Goal: Task Accomplishment & Management: Use online tool/utility

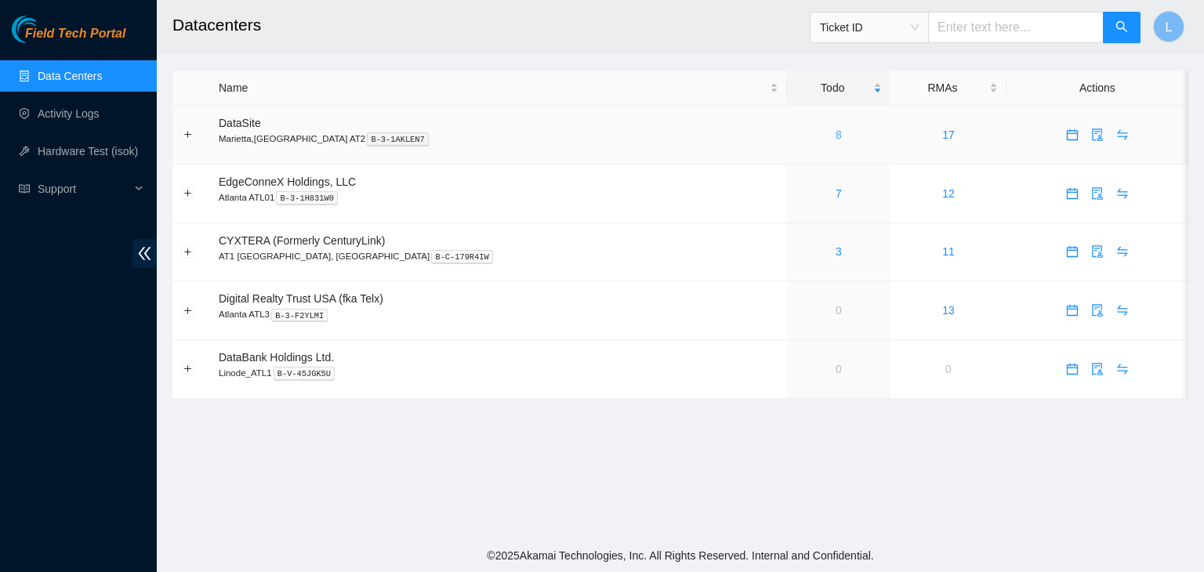
click at [836, 136] on link "8" at bounding box center [839, 135] width 6 height 13
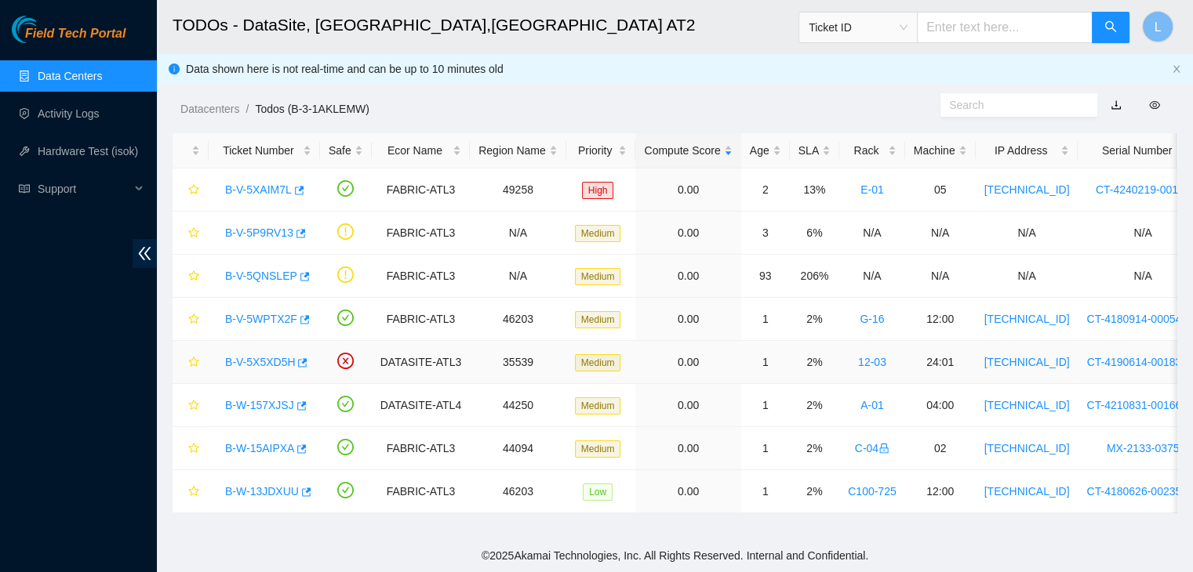
click at [248, 361] on link "B-V-5X5XD5H" at bounding box center [260, 362] width 70 height 13
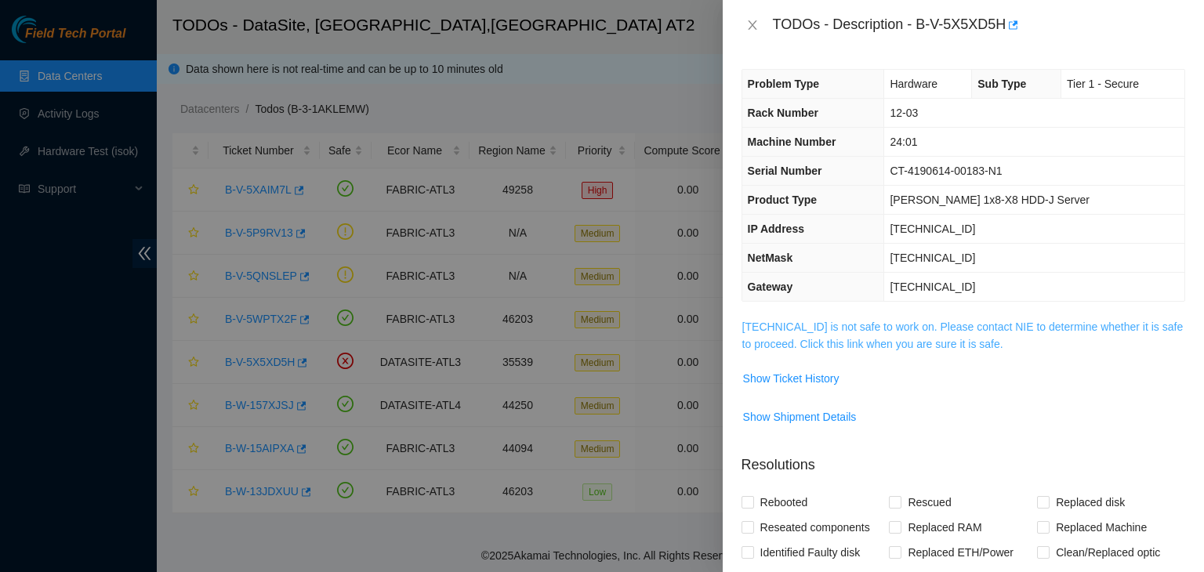
click at [881, 349] on link "[TECHNICAL_ID] is not safe to work on. Please contact NIE to determine whether …" at bounding box center [963, 336] width 441 height 30
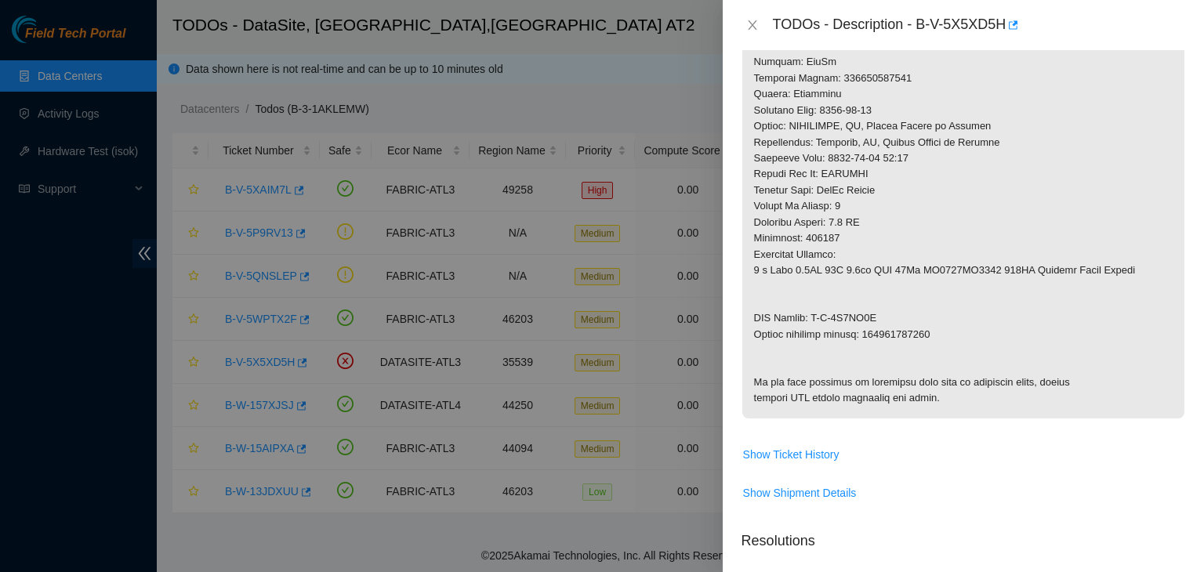
scroll to position [863, 0]
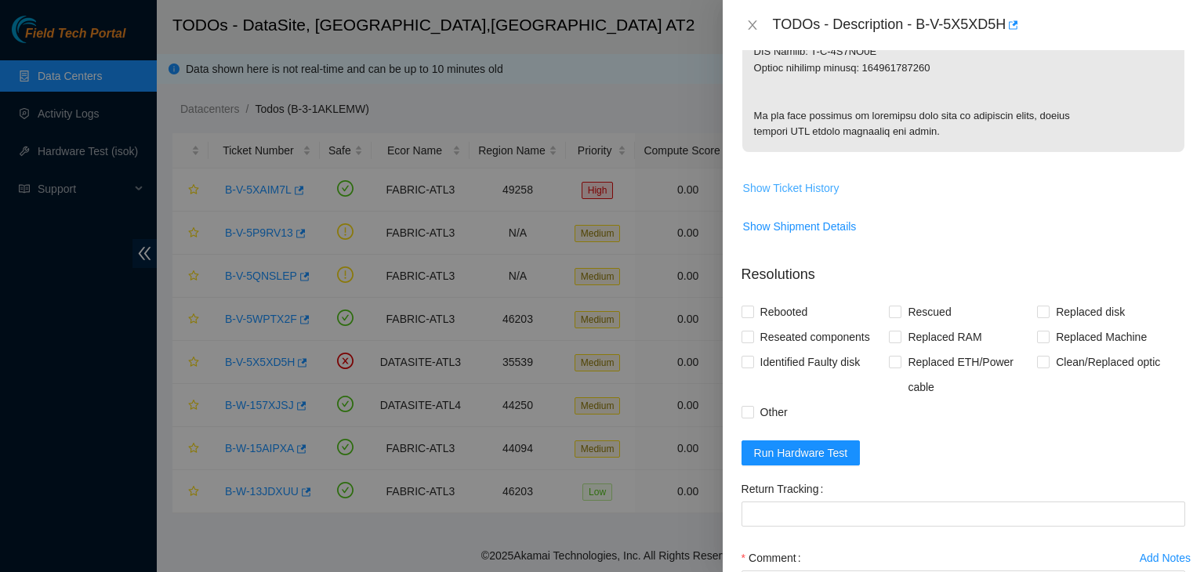
click at [811, 197] on span "Show Ticket History" at bounding box center [791, 188] width 96 height 17
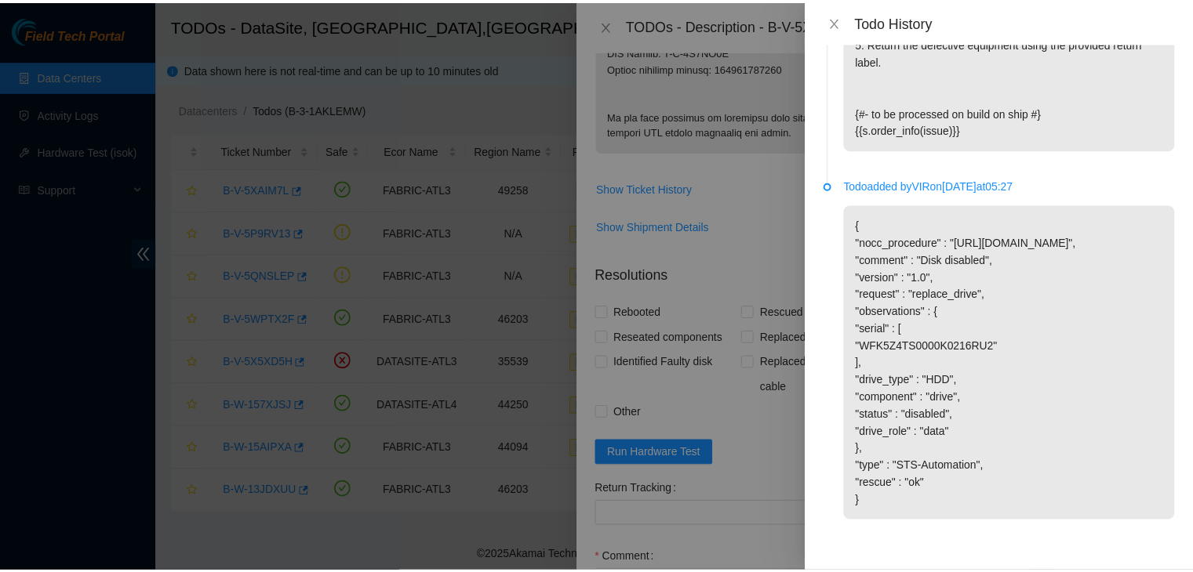
scroll to position [1684, 0]
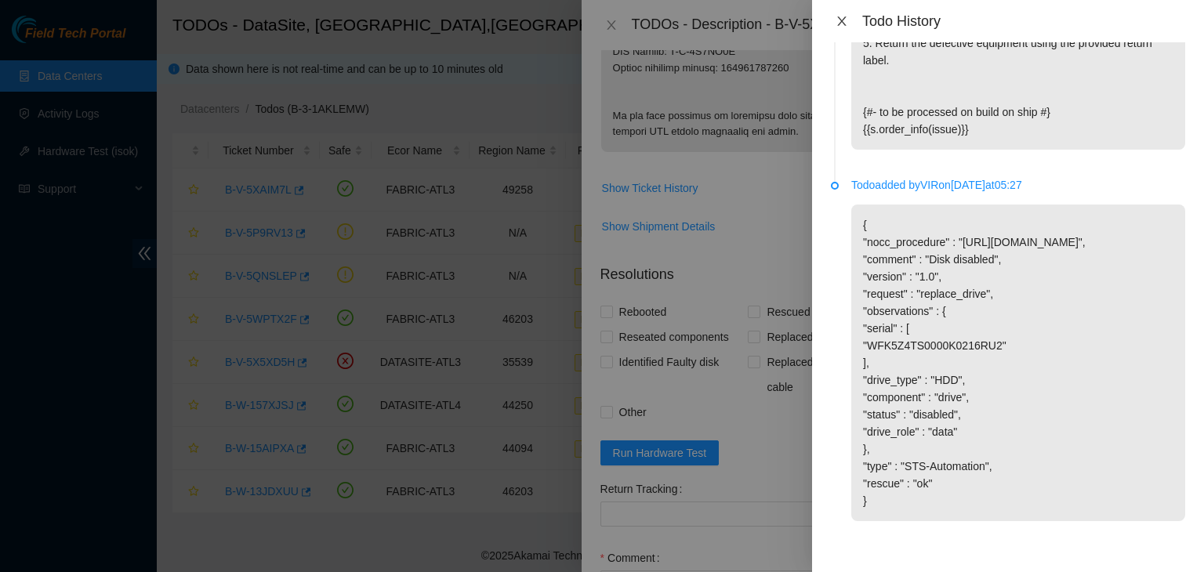
click at [844, 20] on icon "close" at bounding box center [841, 20] width 9 height 9
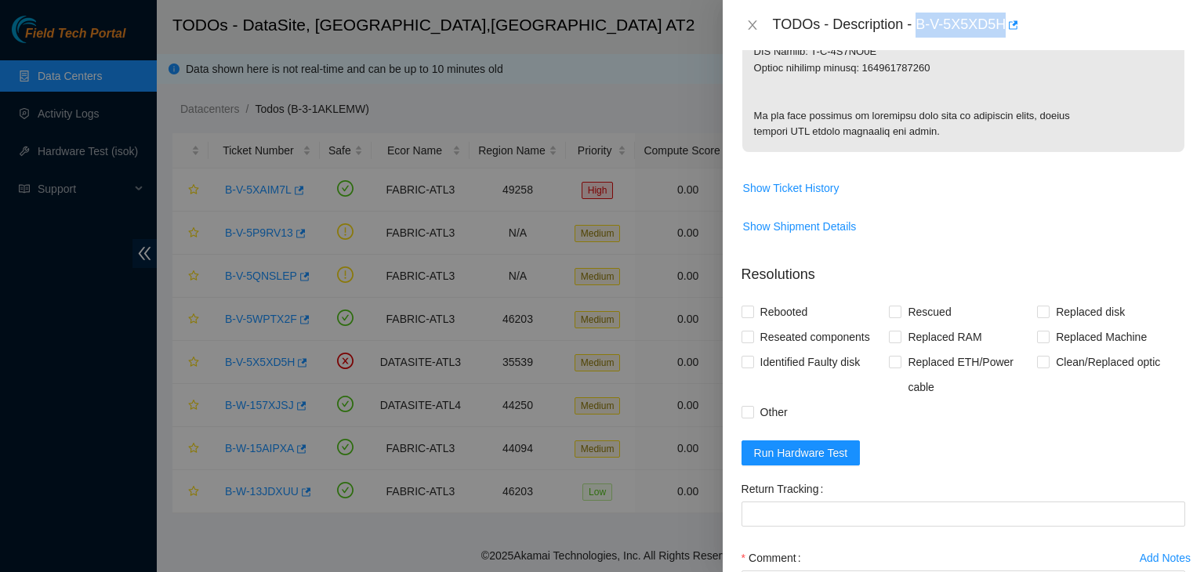
drag, startPoint x: 919, startPoint y: 26, endPoint x: 1004, endPoint y: 26, distance: 85.5
click at [1004, 26] on div "TODOs - Description - B-V-5X5XD5H" at bounding box center [979, 25] width 412 height 25
copy div "B-V-5X5XD5H"
click at [41, 311] on div at bounding box center [602, 286] width 1204 height 572
click at [757, 24] on icon "close" at bounding box center [752, 25] width 13 height 13
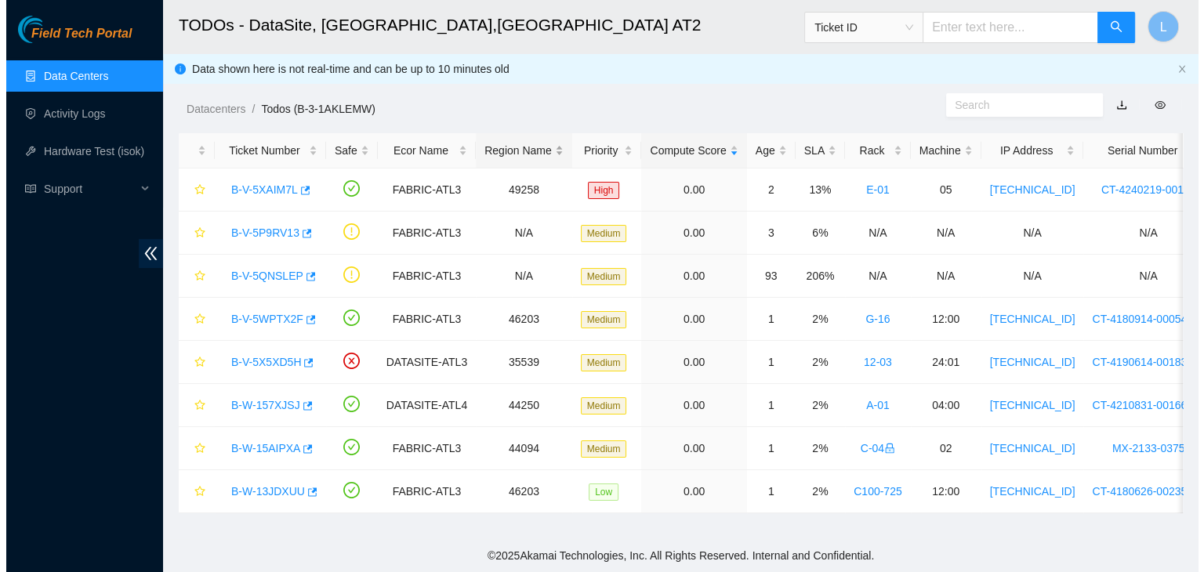
scroll to position [329, 0]
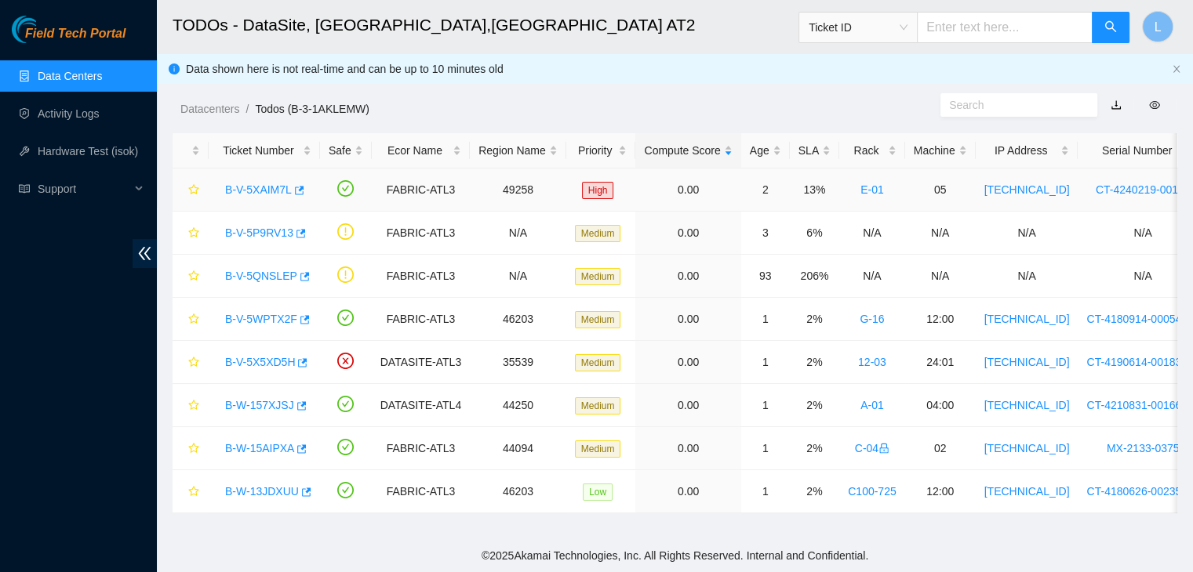
click at [267, 184] on link "B-V-5XAIM7L" at bounding box center [258, 189] width 67 height 13
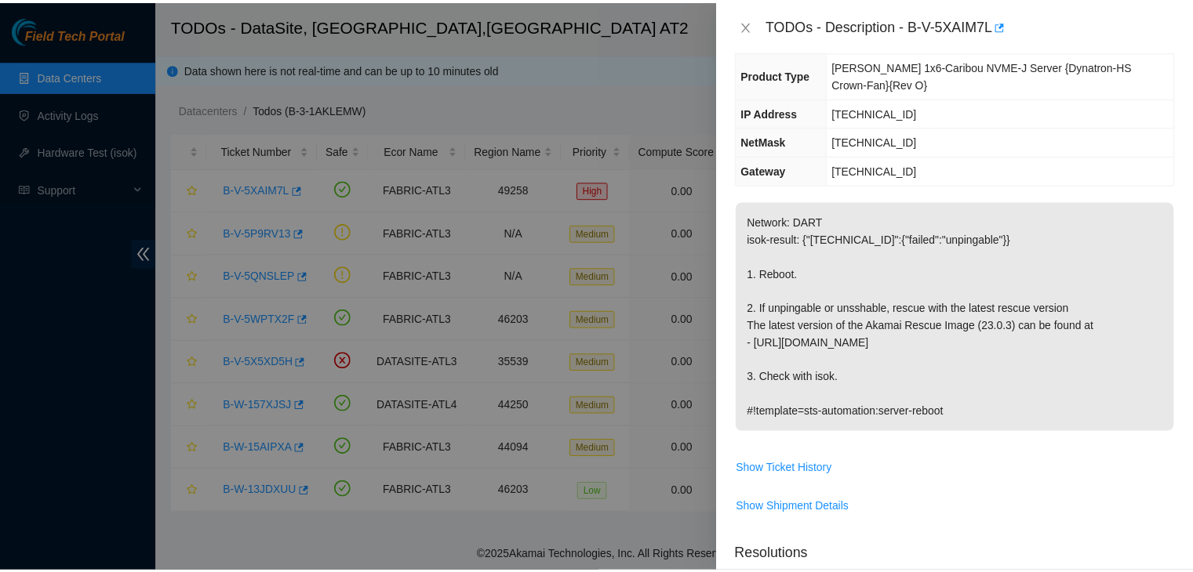
scroll to position [157, 0]
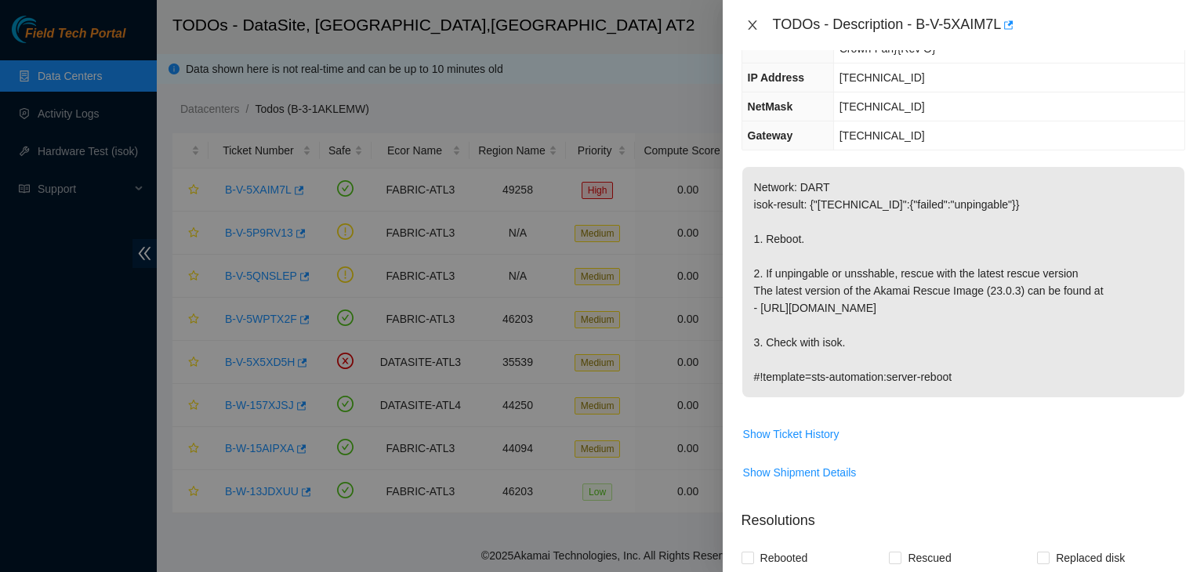
click at [756, 28] on icon "close" at bounding box center [752, 25] width 13 height 13
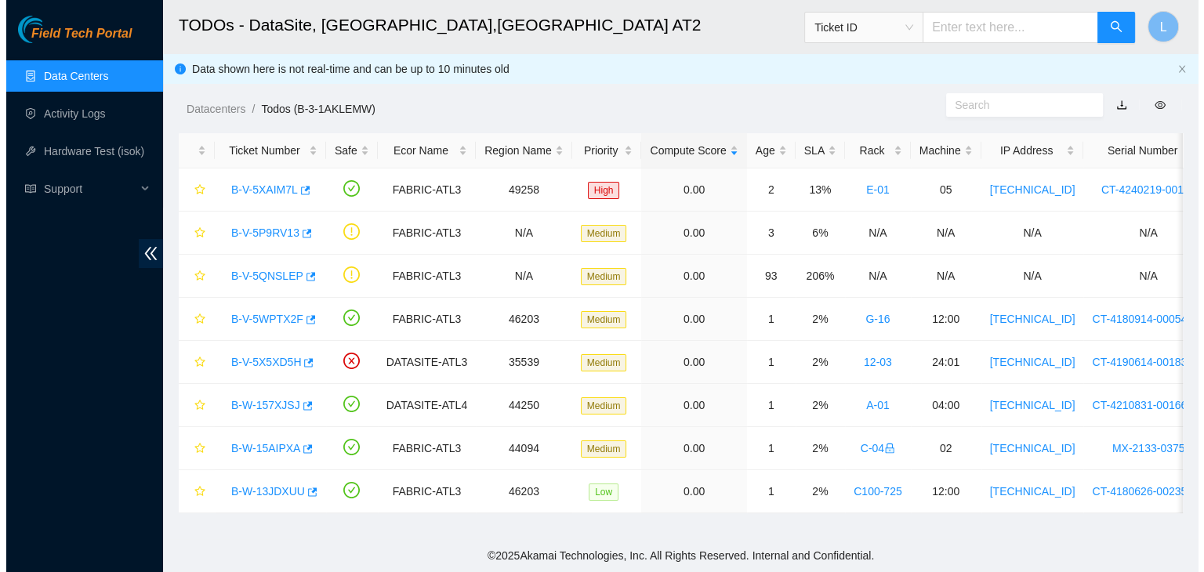
scroll to position [191, 0]
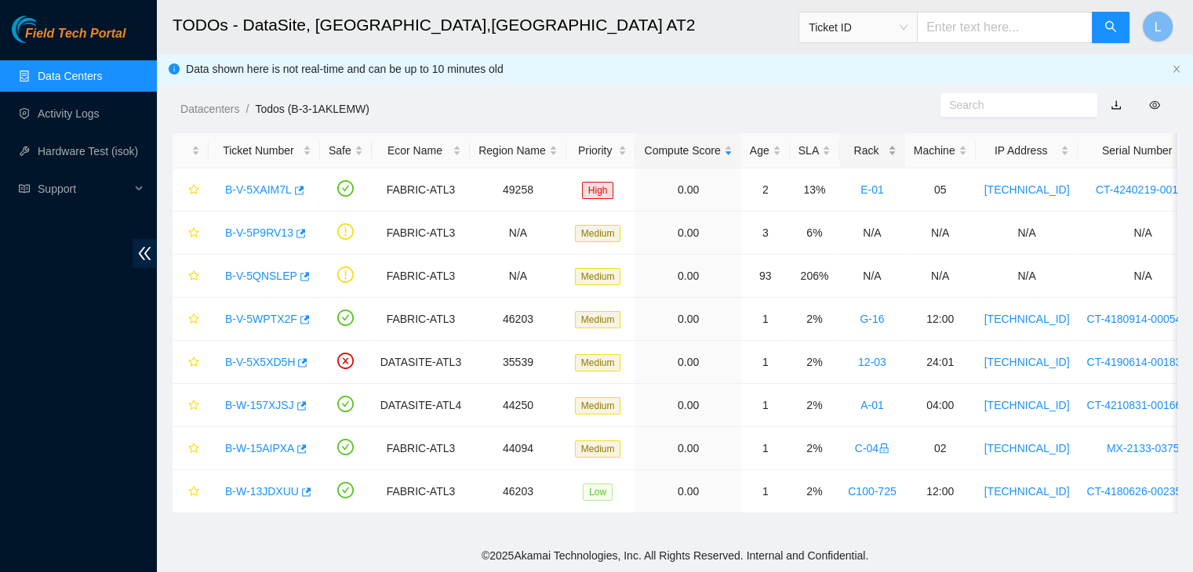
click at [852, 148] on div "Rack" at bounding box center [872, 150] width 49 height 17
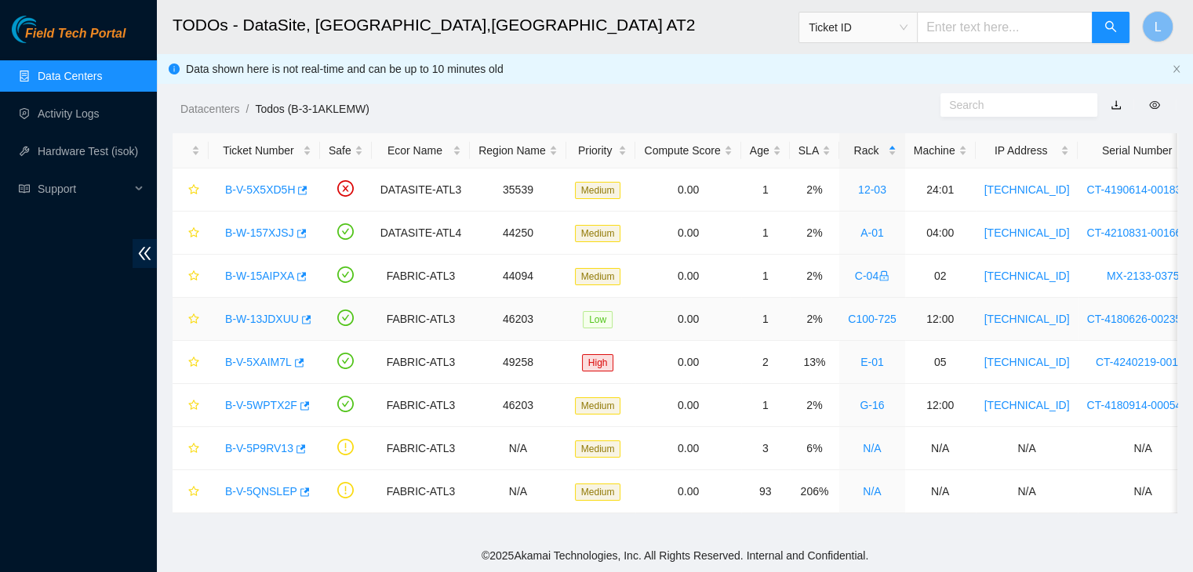
click at [251, 318] on link "B-W-13JDXUU" at bounding box center [262, 319] width 74 height 13
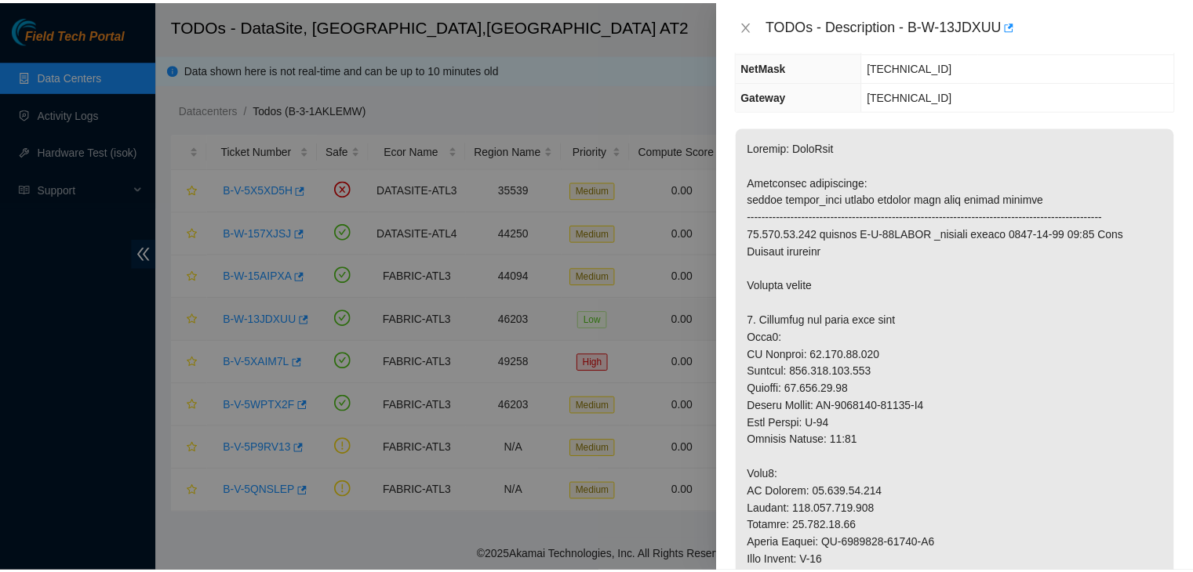
scroll to position [140, 0]
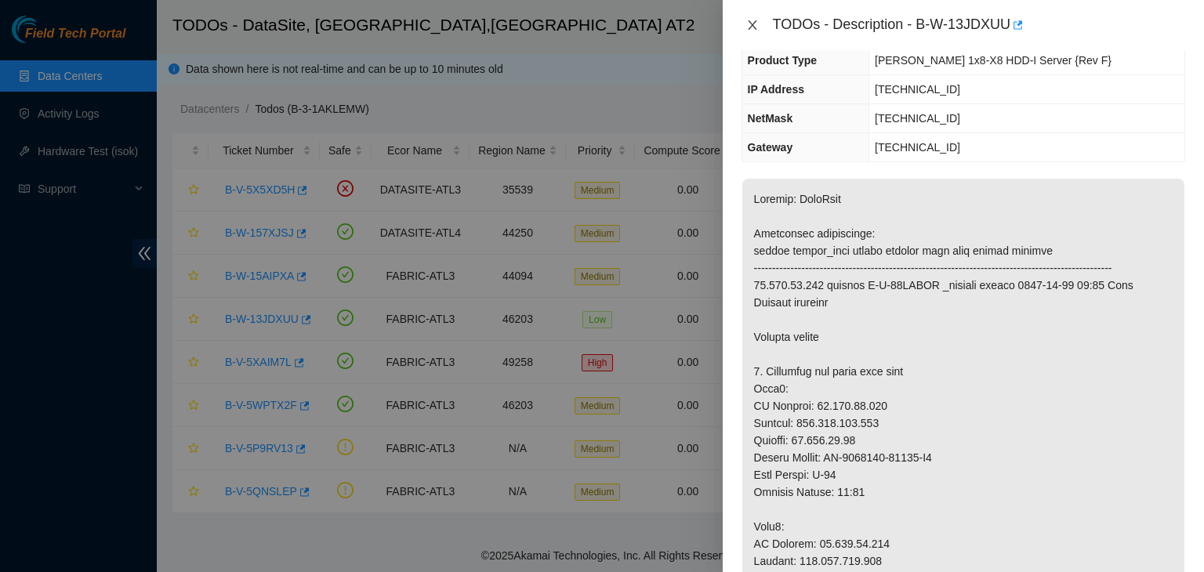
click at [754, 29] on icon "close" at bounding box center [752, 25] width 13 height 13
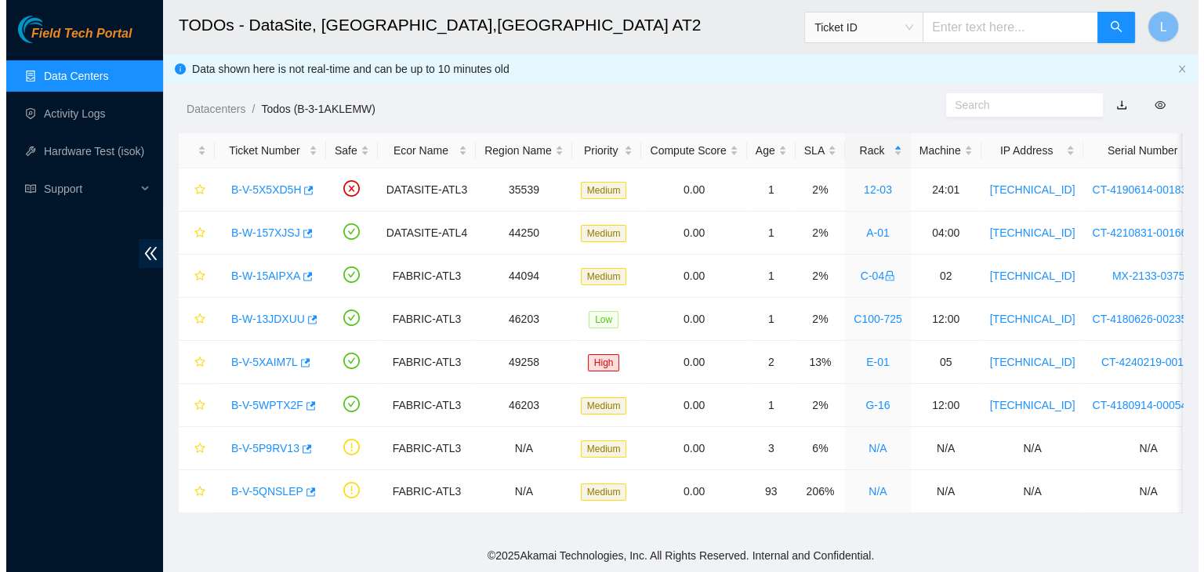
scroll to position [191, 0]
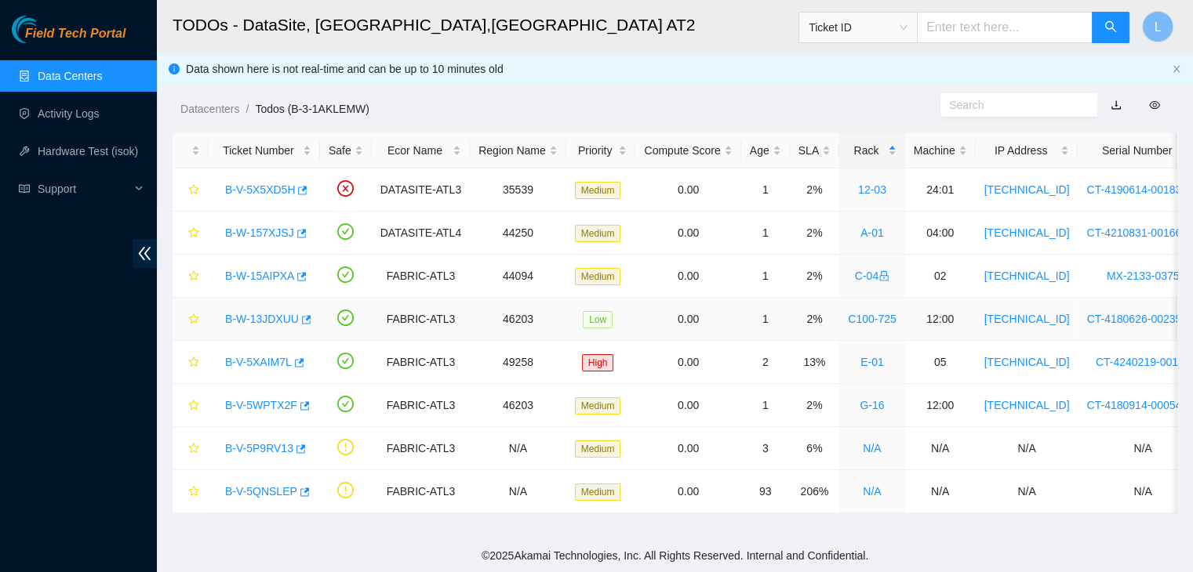
click at [274, 321] on link "B-W-13JDXUU" at bounding box center [262, 319] width 74 height 13
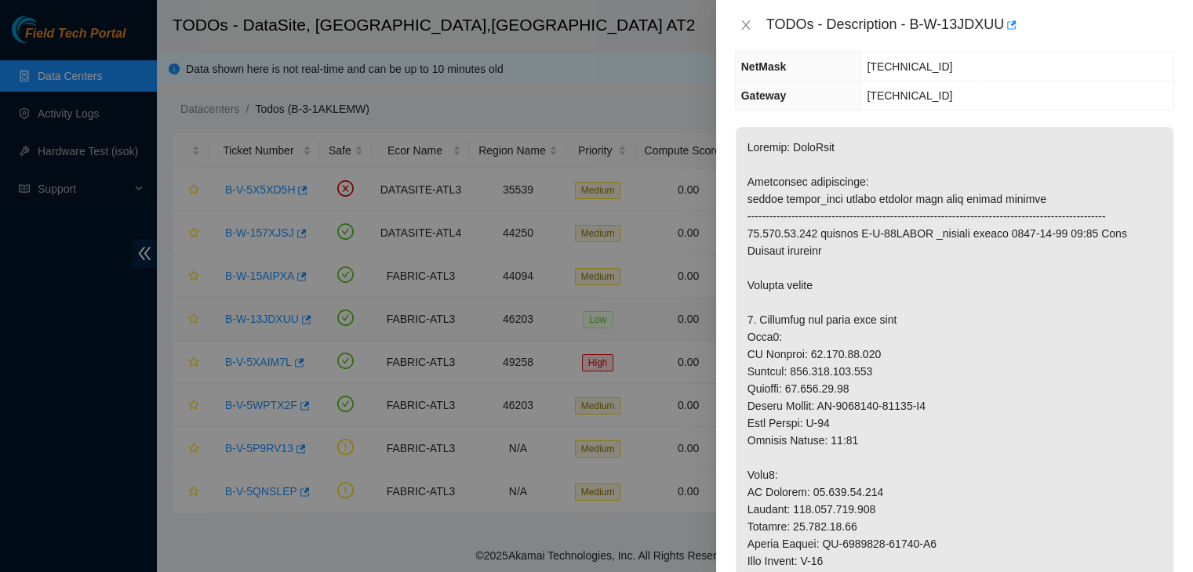
scroll to position [140, 0]
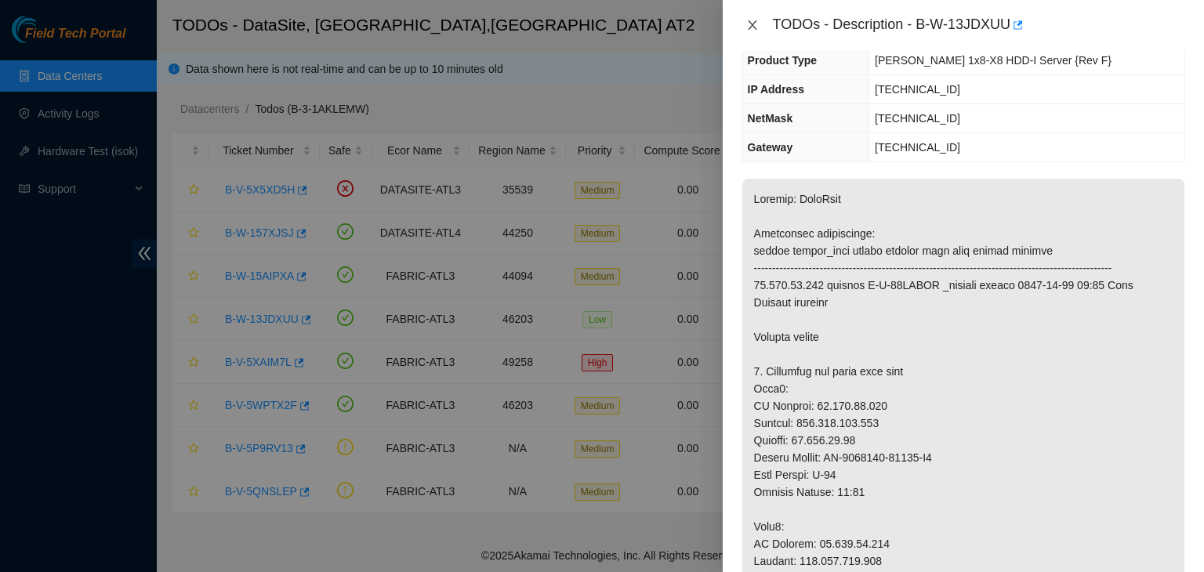
click at [754, 24] on icon "close" at bounding box center [752, 24] width 9 height 9
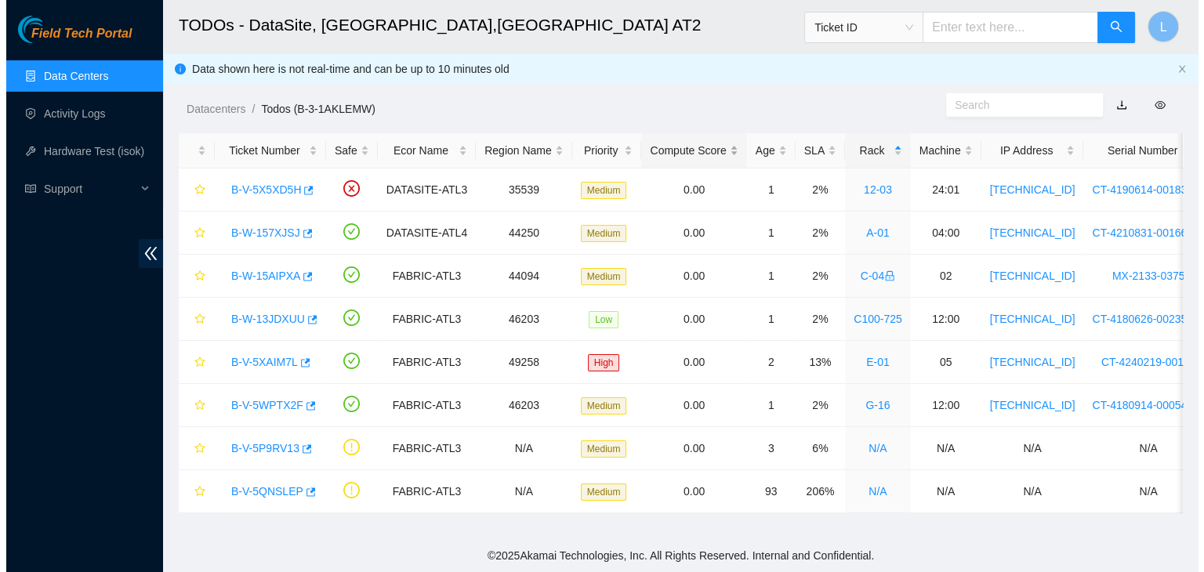
scroll to position [191, 0]
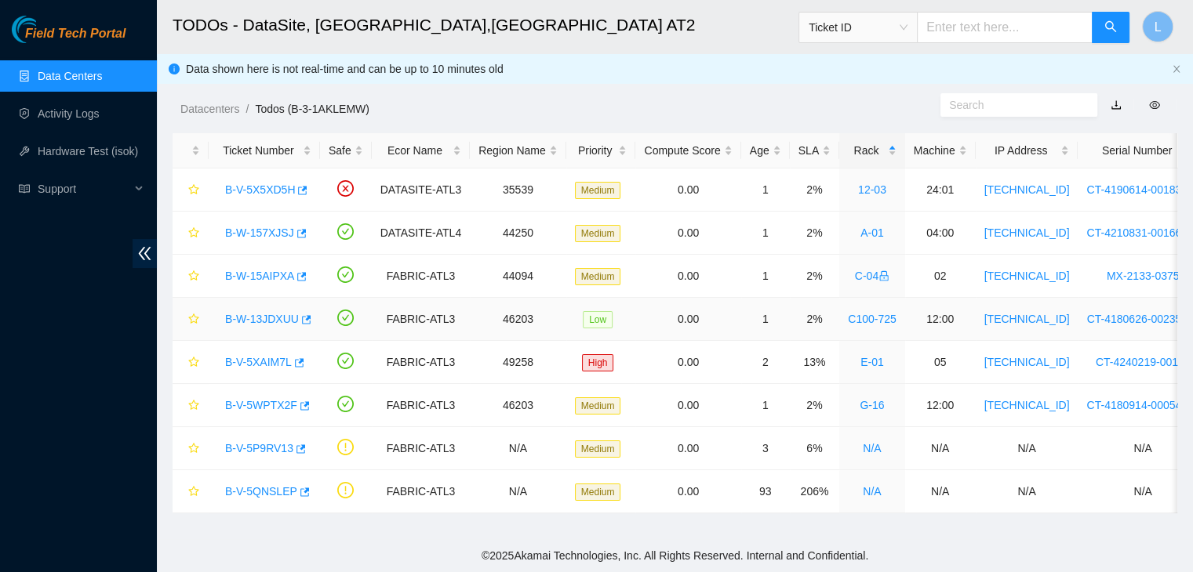
click at [288, 314] on link "B-W-13JDXUU" at bounding box center [262, 319] width 74 height 13
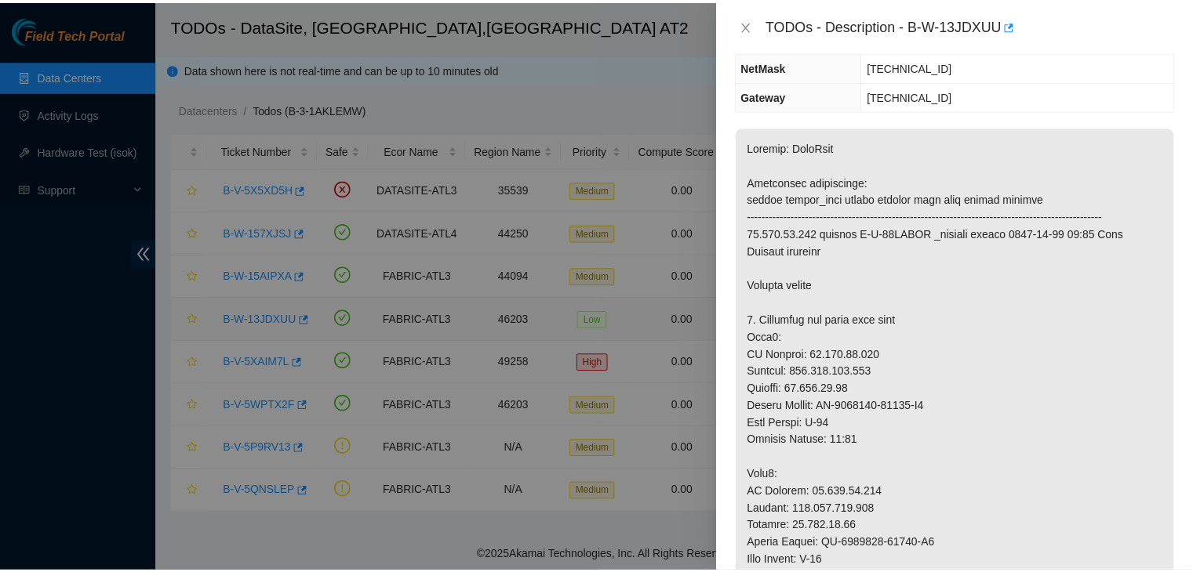
scroll to position [140, 0]
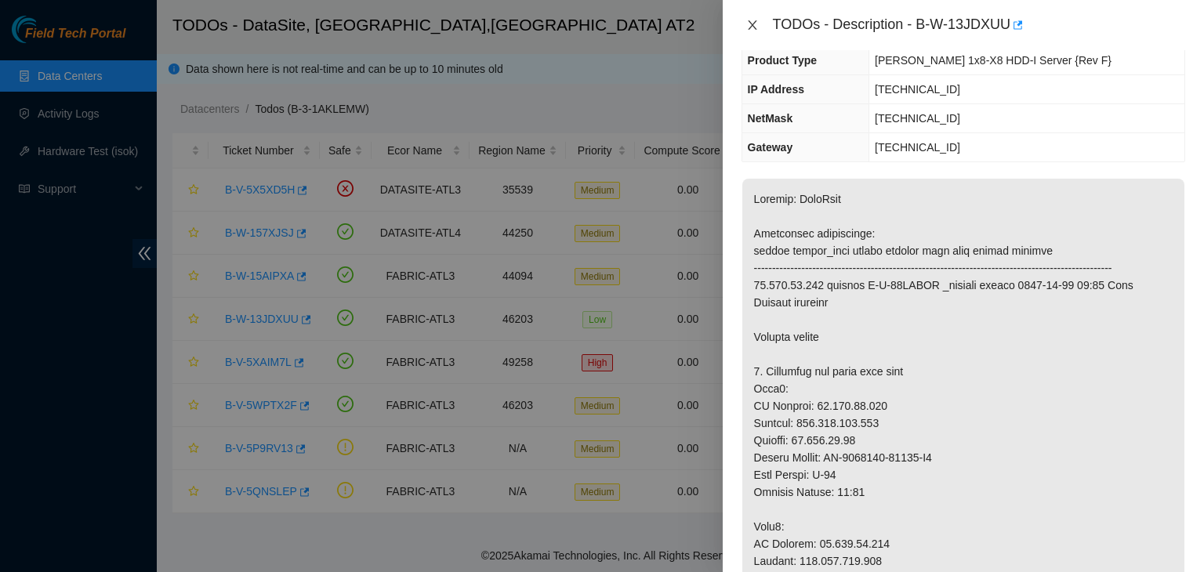
click at [751, 24] on icon "close" at bounding box center [752, 24] width 9 height 9
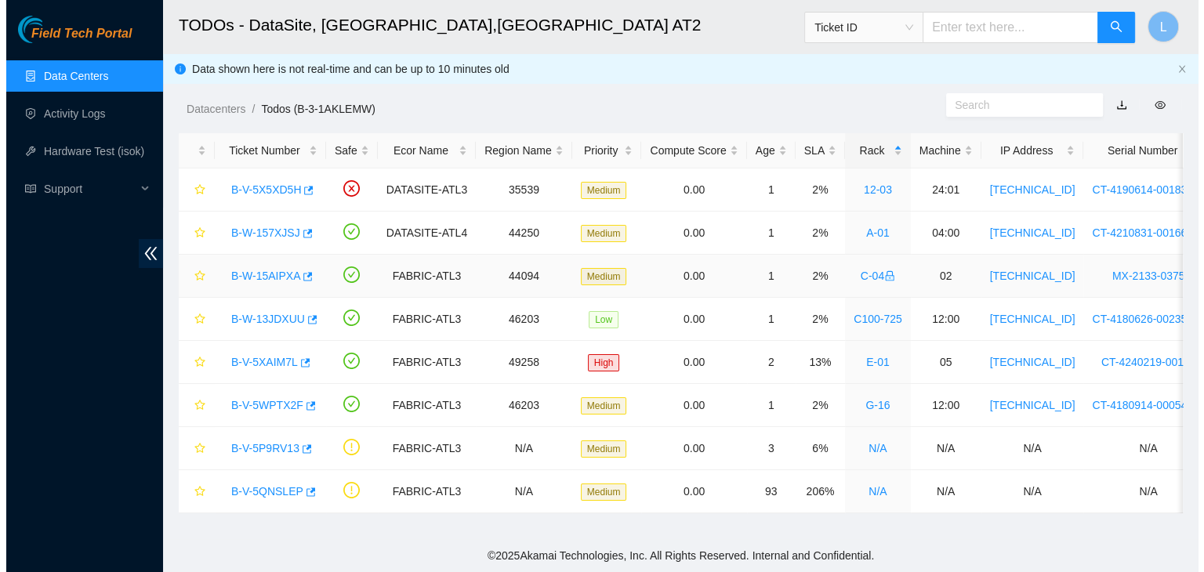
scroll to position [191, 0]
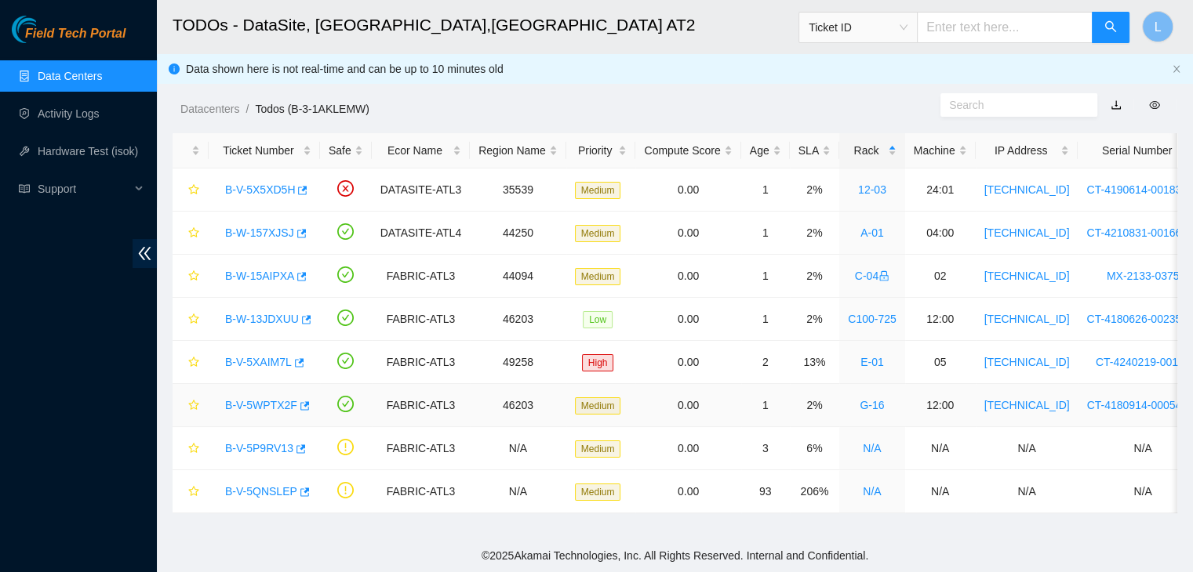
click at [252, 401] on link "B-V-5WPTX2F" at bounding box center [261, 405] width 72 height 13
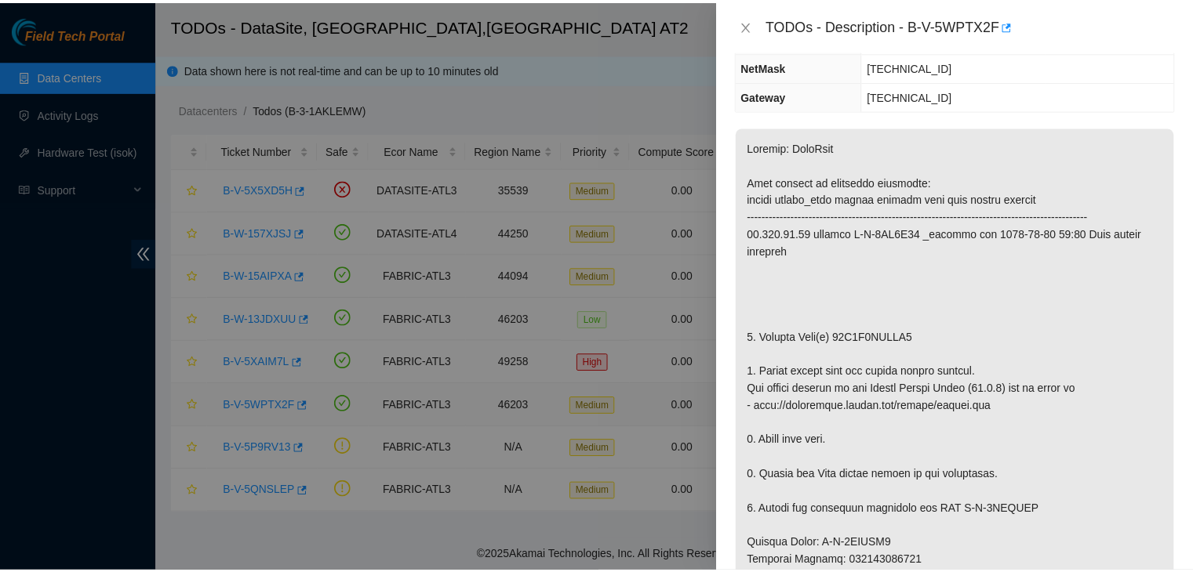
scroll to position [140, 0]
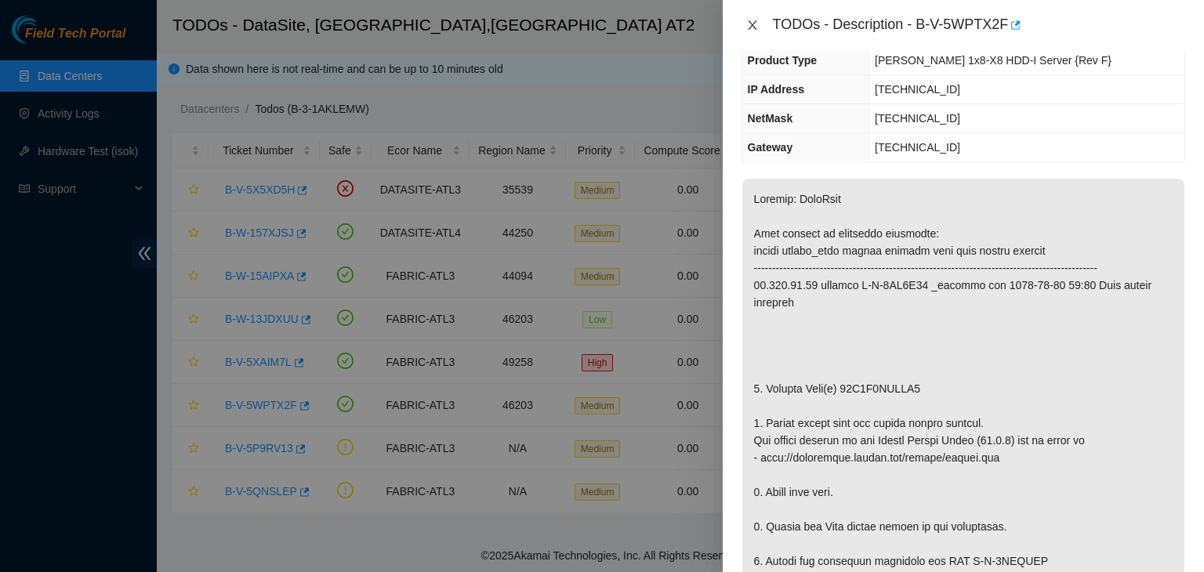
click at [748, 27] on icon "close" at bounding box center [752, 25] width 13 height 13
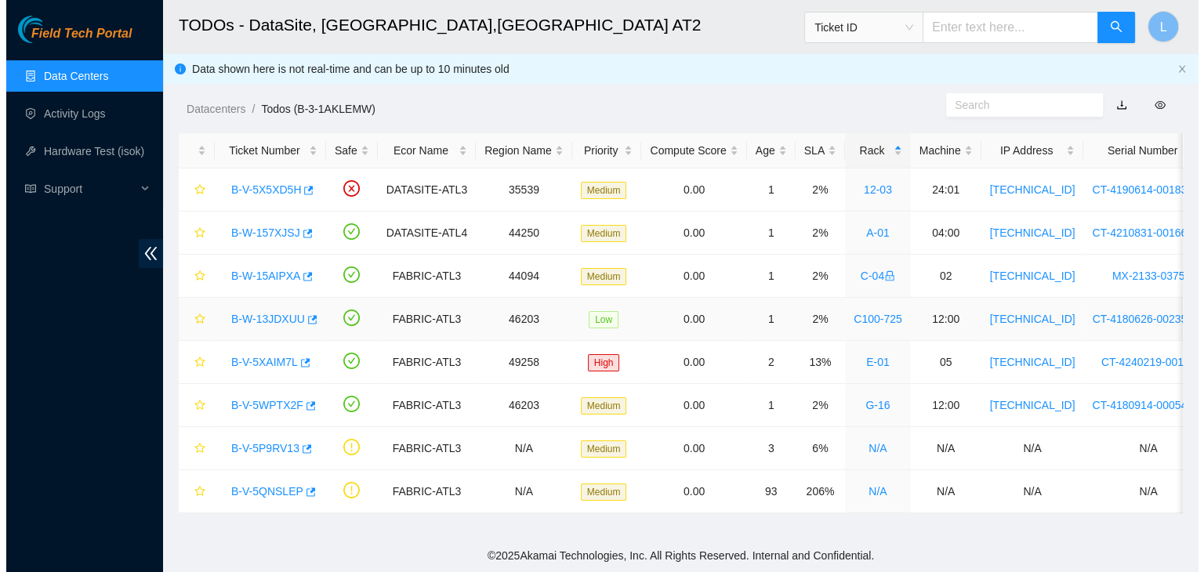
scroll to position [191, 0]
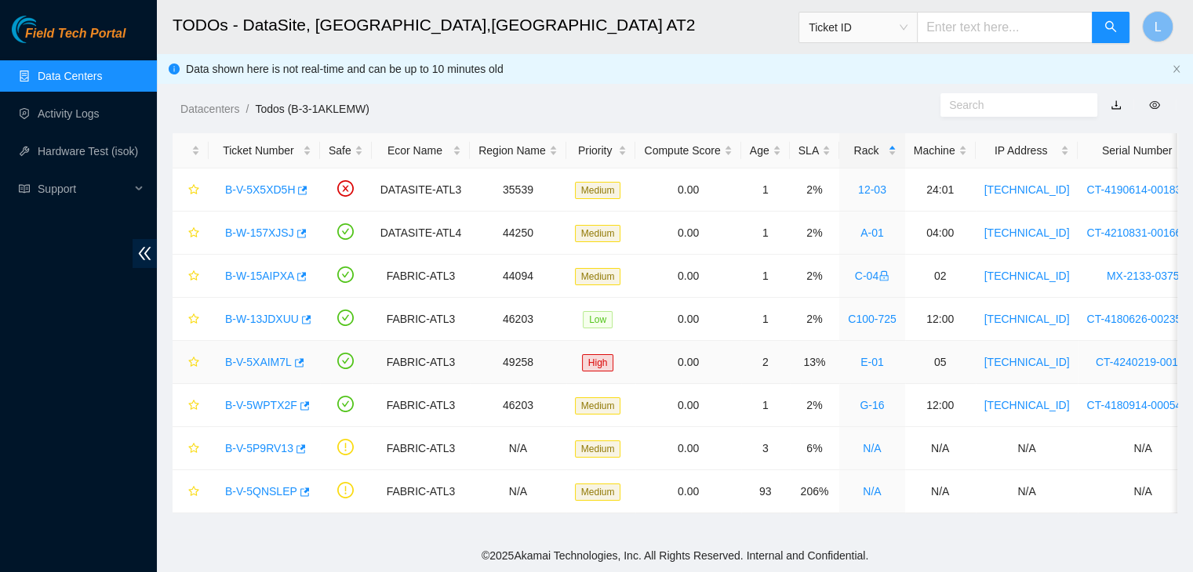
click at [277, 361] on link "B-V-5XAIM7L" at bounding box center [258, 362] width 67 height 13
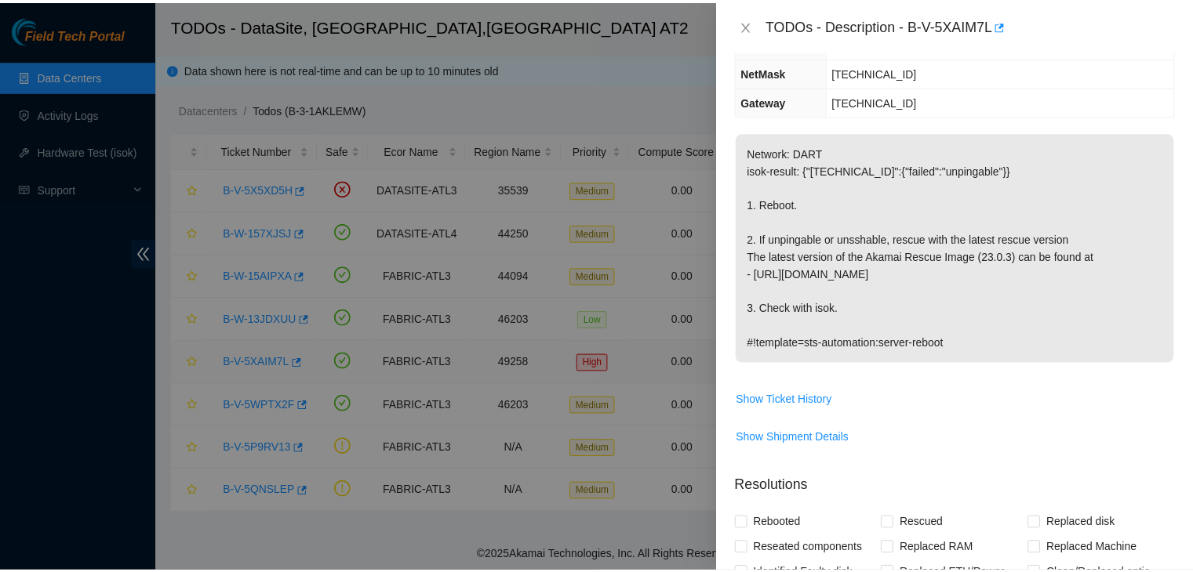
scroll to position [157, 0]
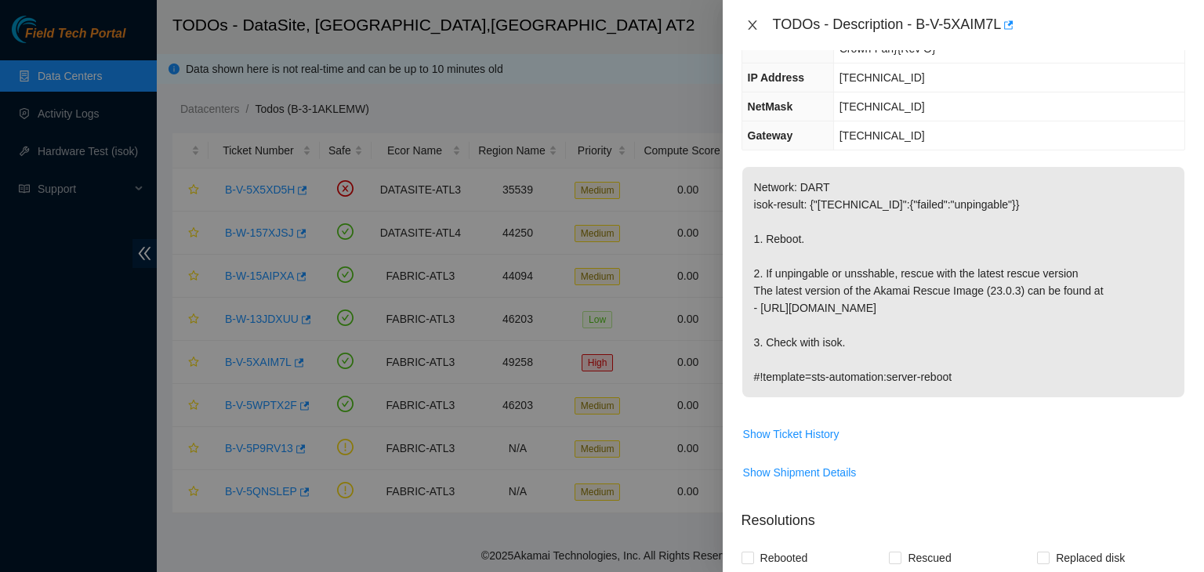
click at [750, 27] on icon "close" at bounding box center [752, 25] width 13 height 13
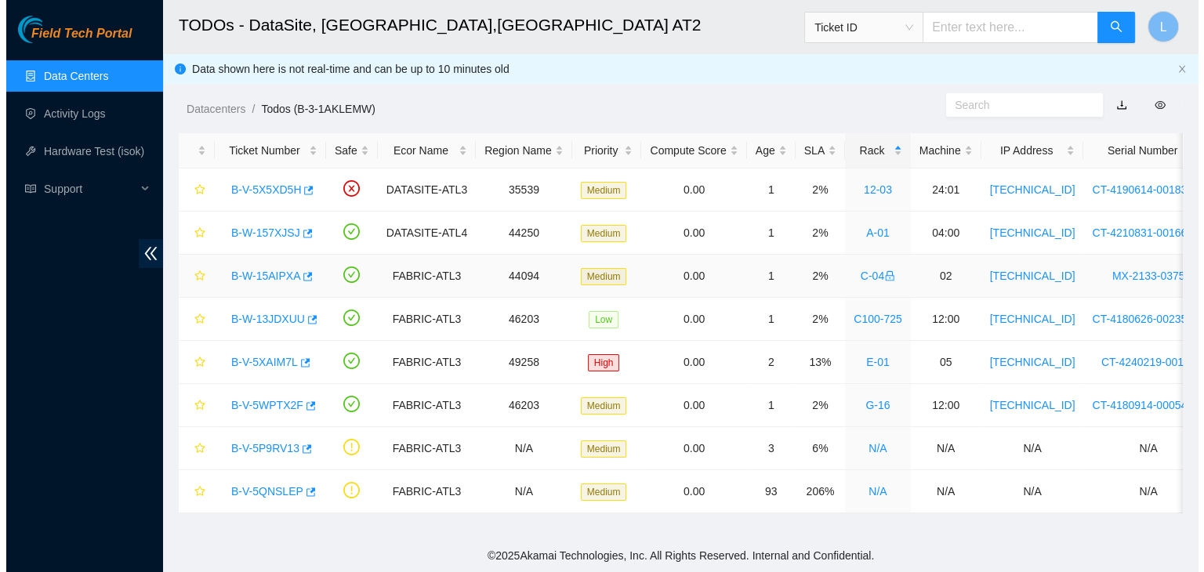
scroll to position [191, 0]
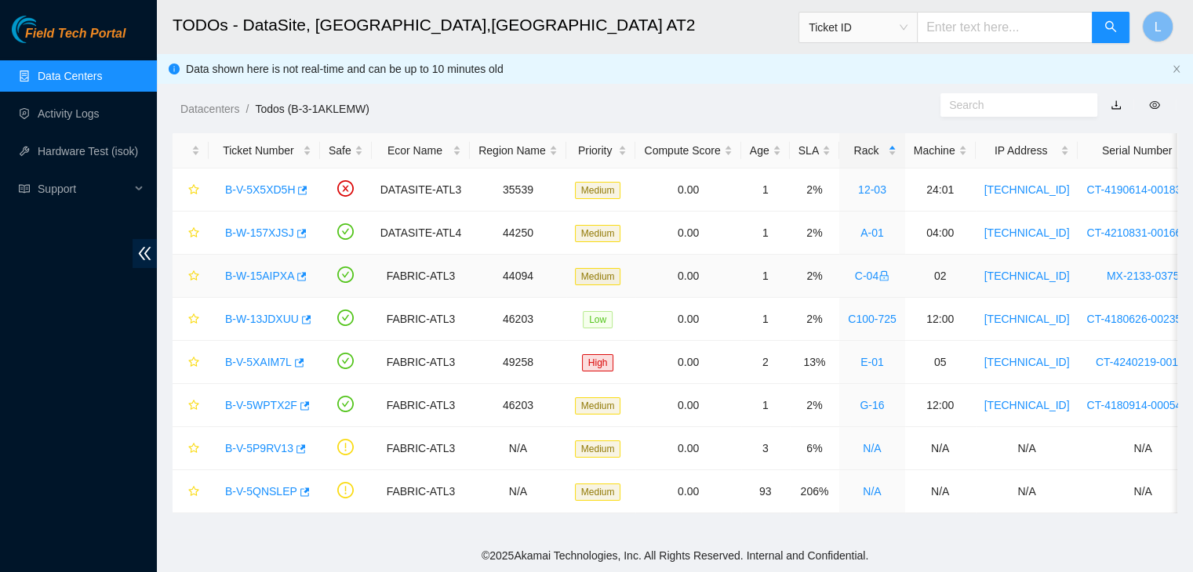
click at [249, 271] on link "B-W-15AIPXA" at bounding box center [259, 276] width 69 height 13
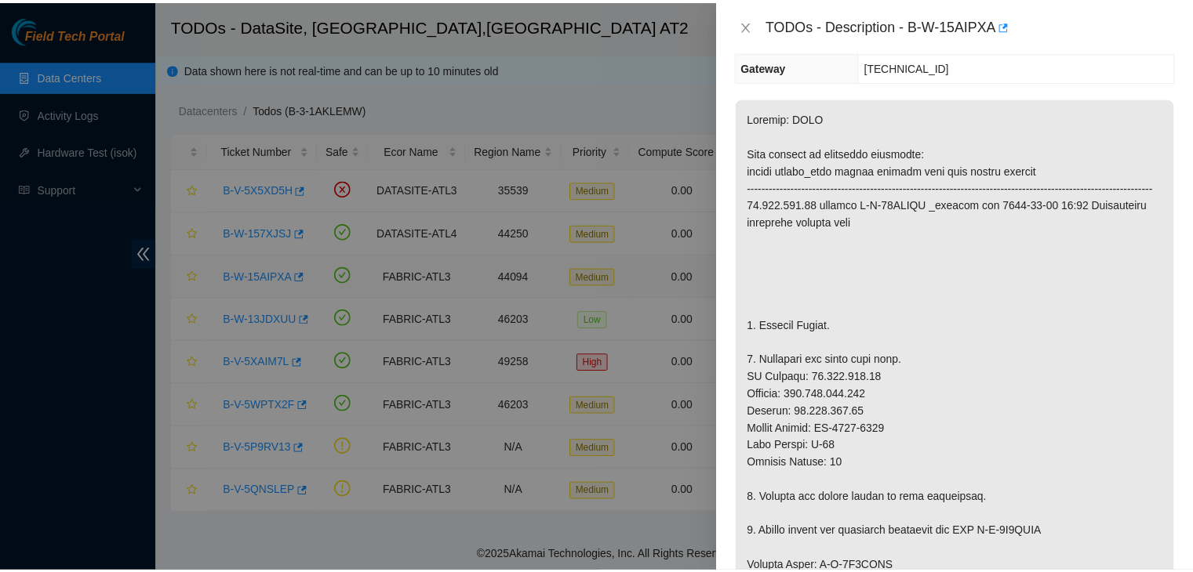
scroll to position [140, 0]
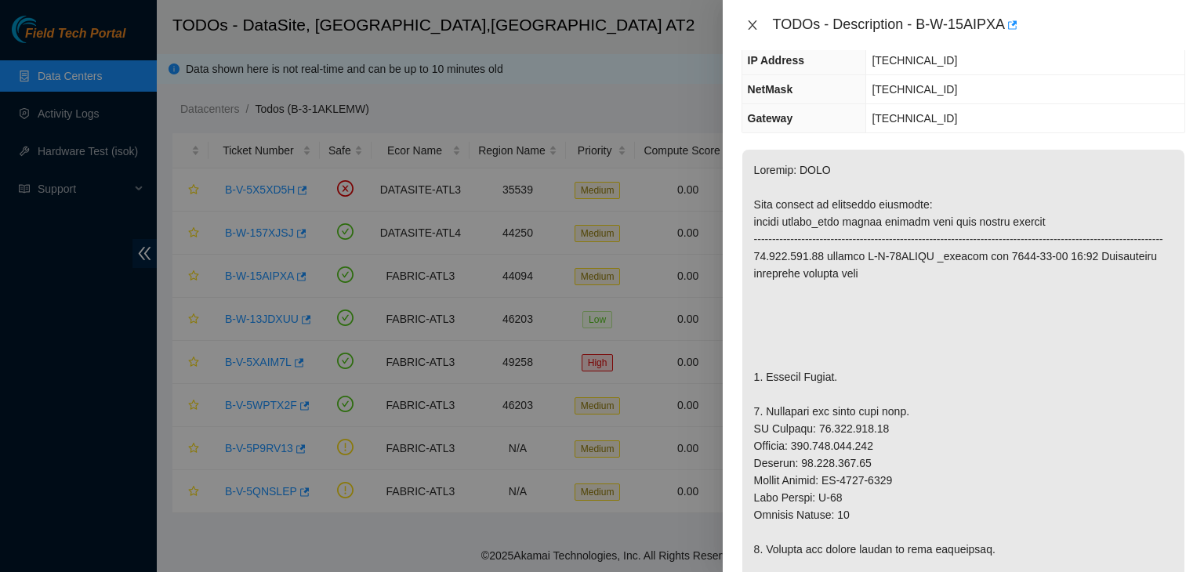
click at [754, 23] on icon "close" at bounding box center [752, 24] width 9 height 9
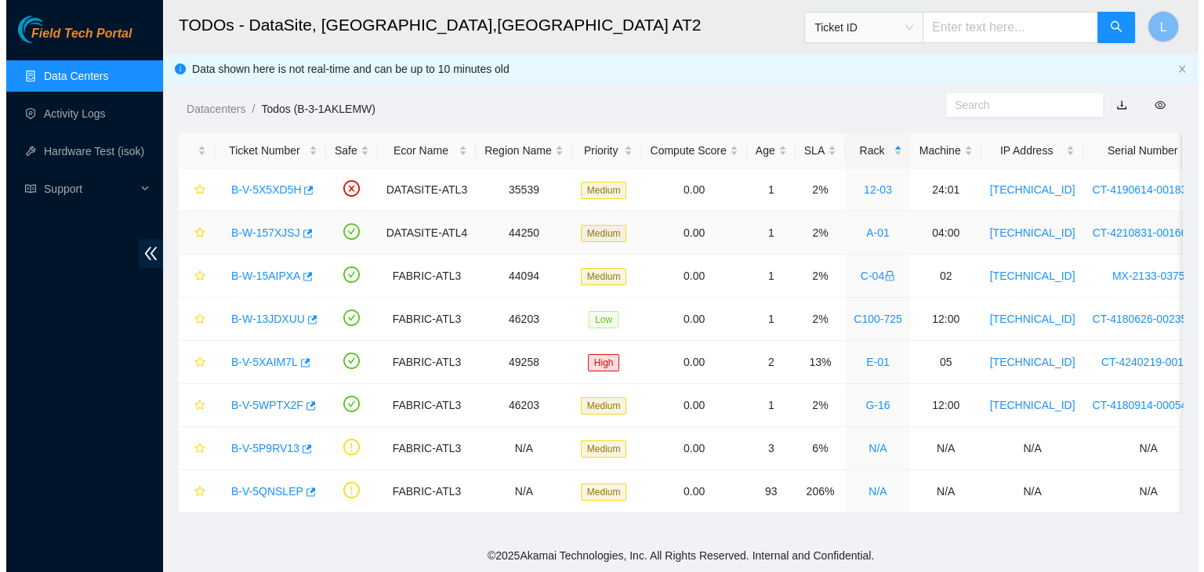
scroll to position [191, 0]
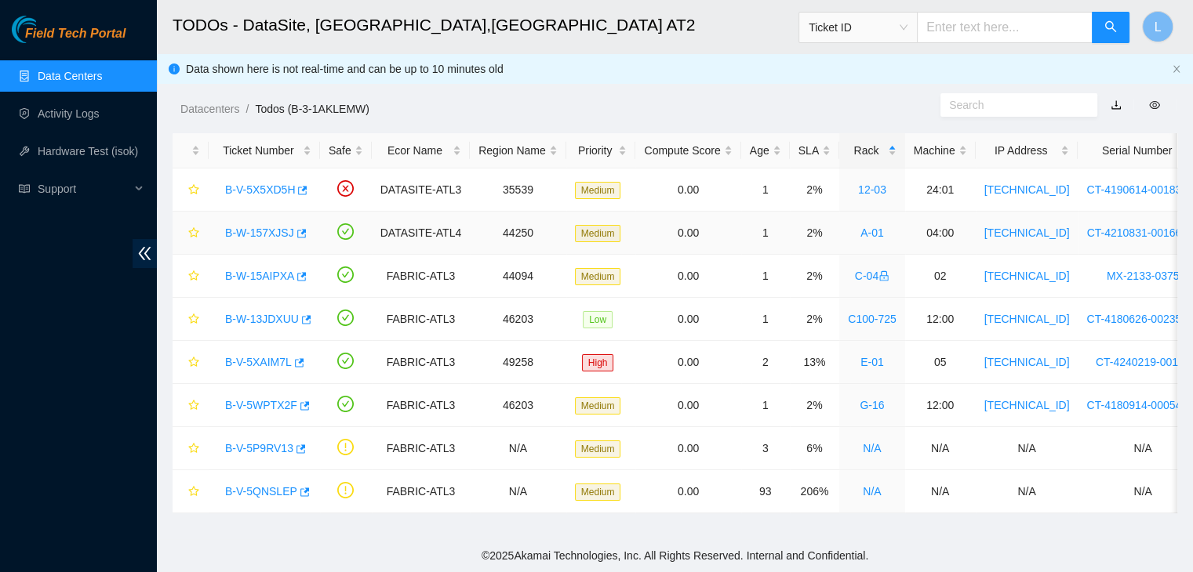
click at [265, 231] on link "B-W-157XJSJ" at bounding box center [259, 233] width 69 height 13
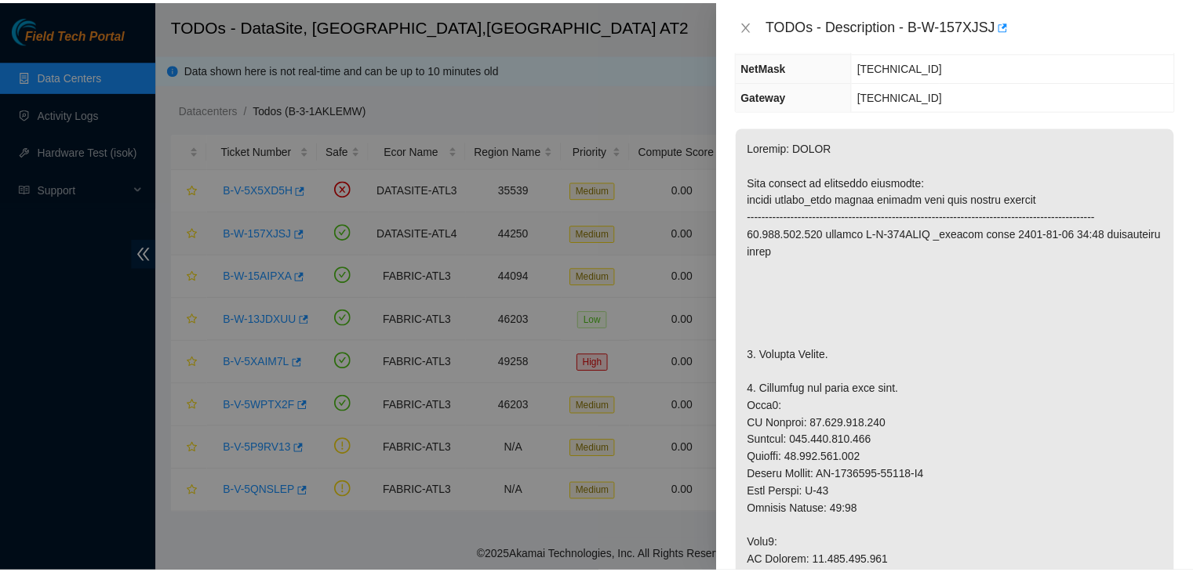
scroll to position [140, 0]
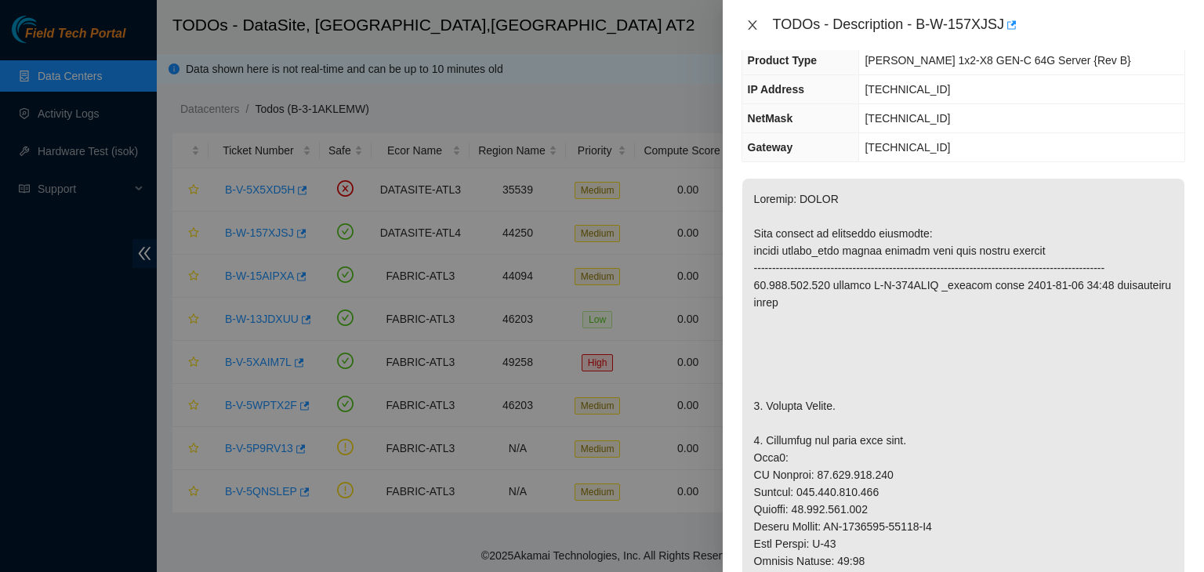
click at [752, 28] on icon "close" at bounding box center [752, 25] width 13 height 13
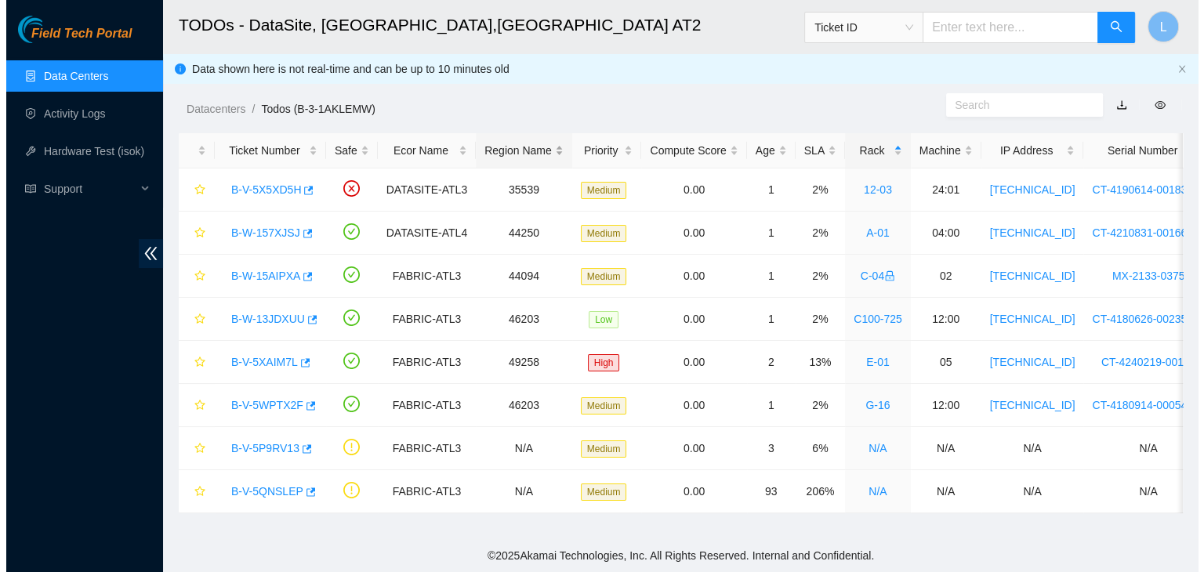
scroll to position [191, 0]
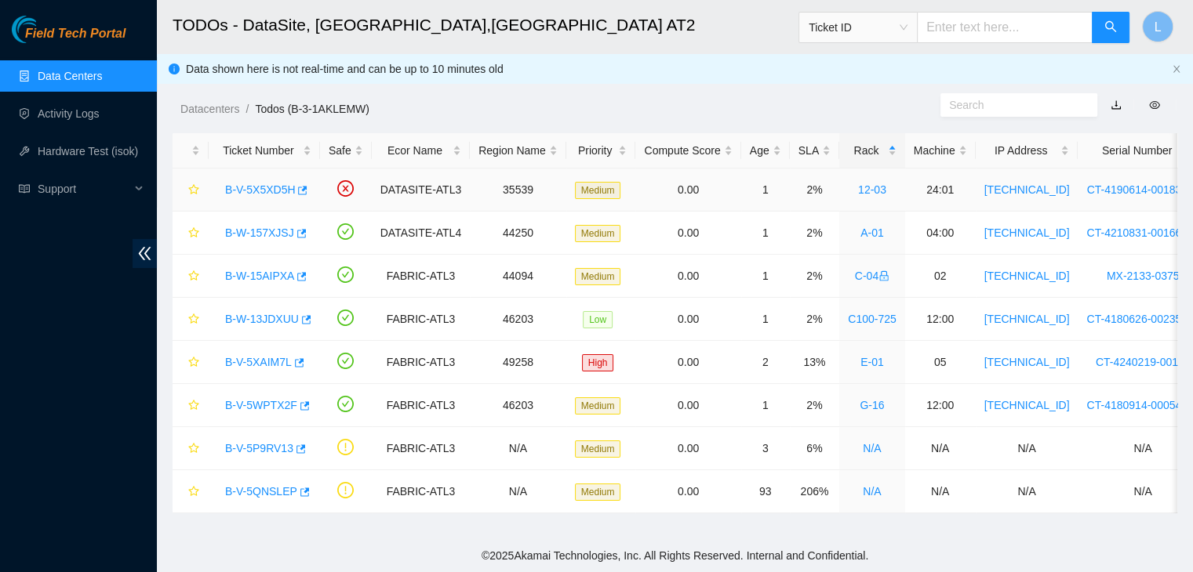
click at [268, 187] on link "B-V-5X5XD5H" at bounding box center [260, 189] width 70 height 13
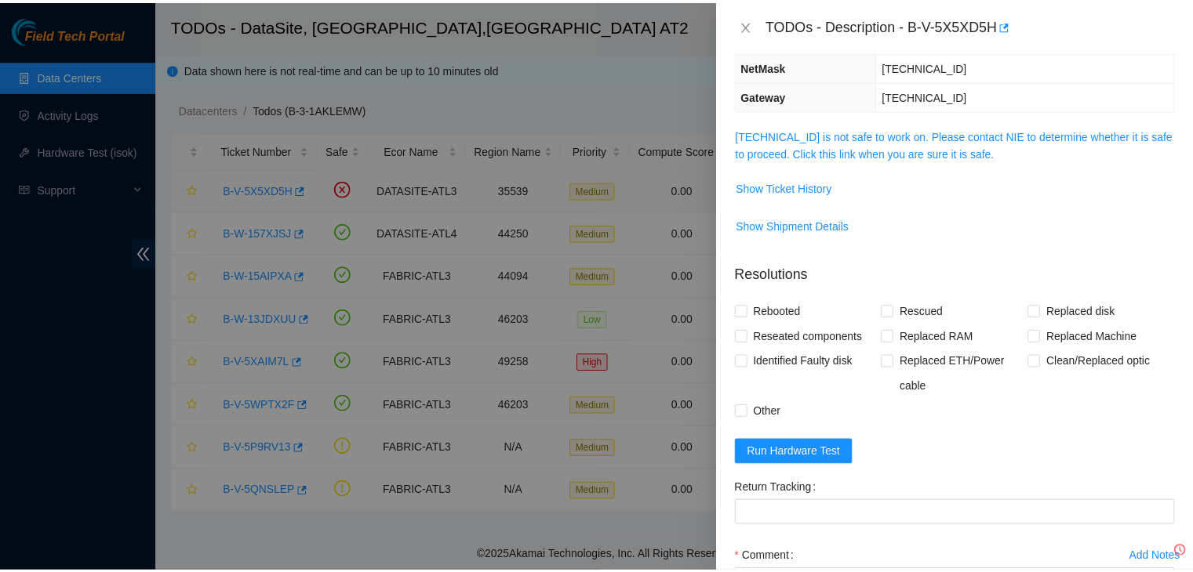
scroll to position [140, 0]
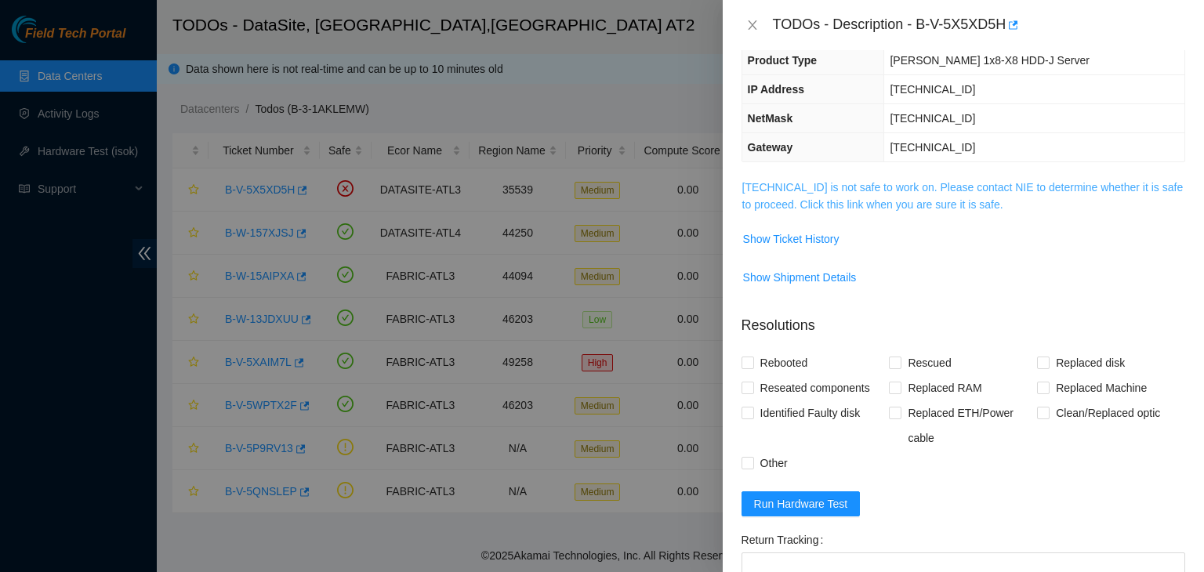
click at [841, 209] on link "[TECHNICAL_ID] is not safe to work on. Please contact NIE to determine whether …" at bounding box center [963, 196] width 441 height 30
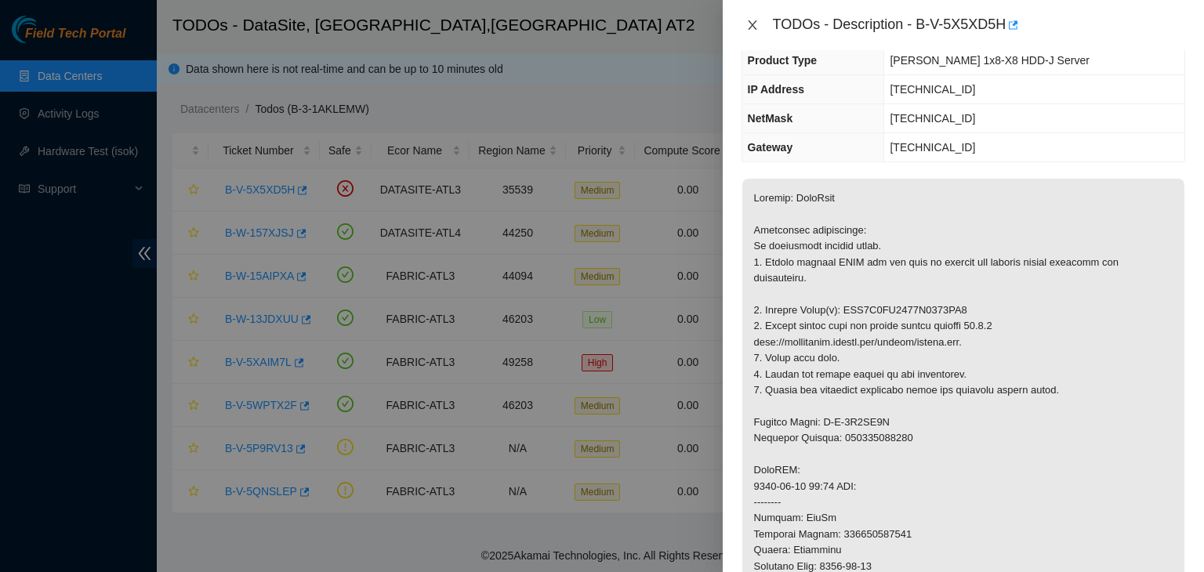
click at [752, 27] on icon "close" at bounding box center [752, 25] width 13 height 13
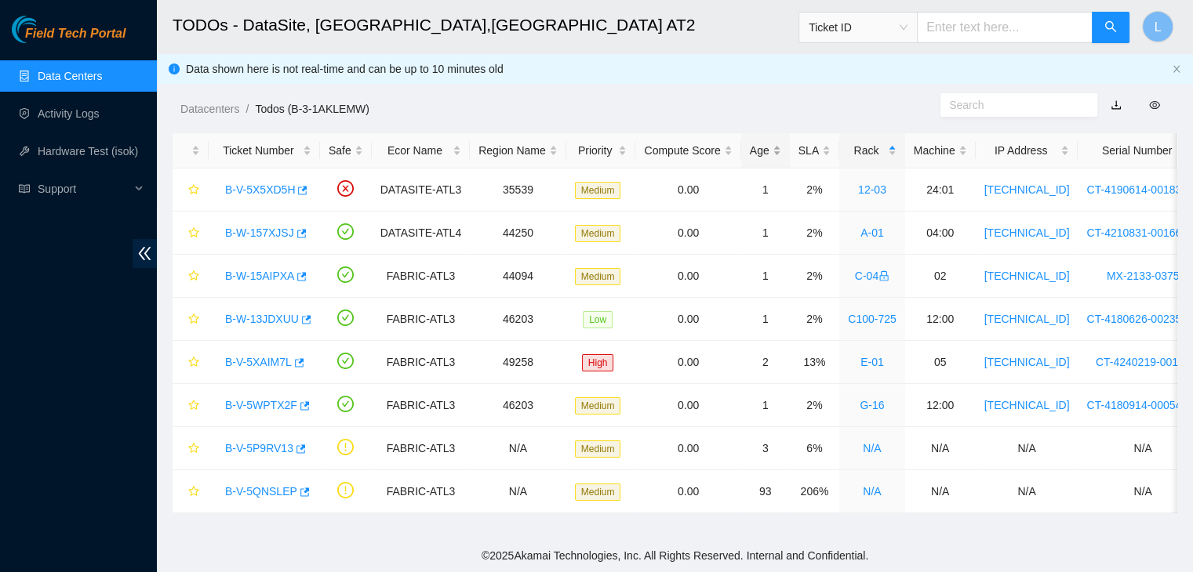
scroll to position [191, 0]
click at [22, 346] on div "Field Tech Portal Data Centers Activity Logs Hardware Test (isok) Support" at bounding box center [78, 294] width 157 height 557
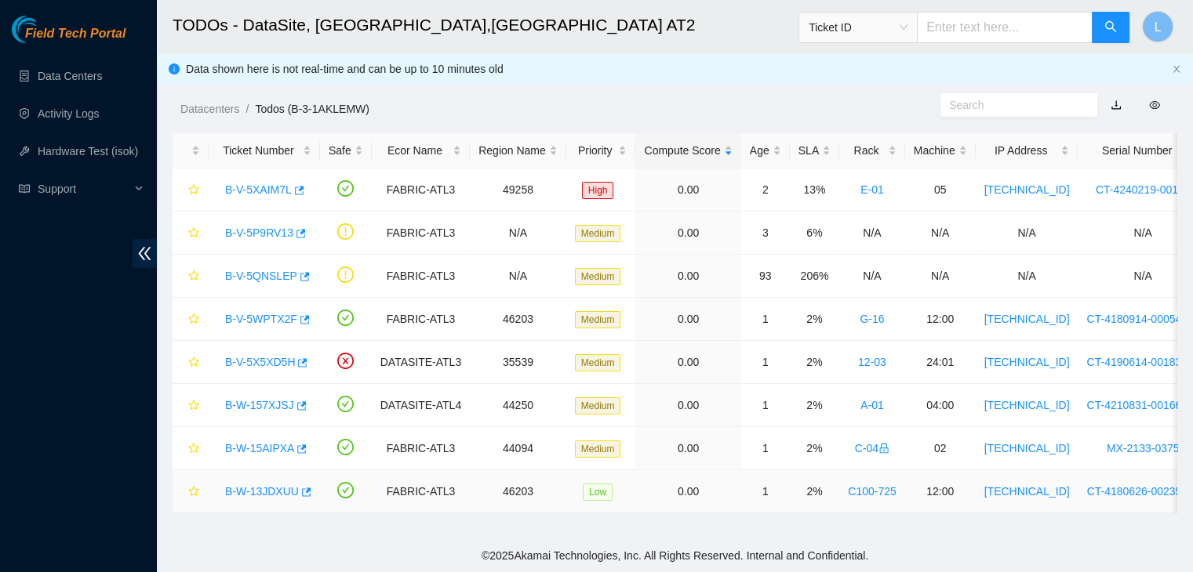
click at [284, 494] on link "B-W-13JDXUU" at bounding box center [262, 491] width 74 height 13
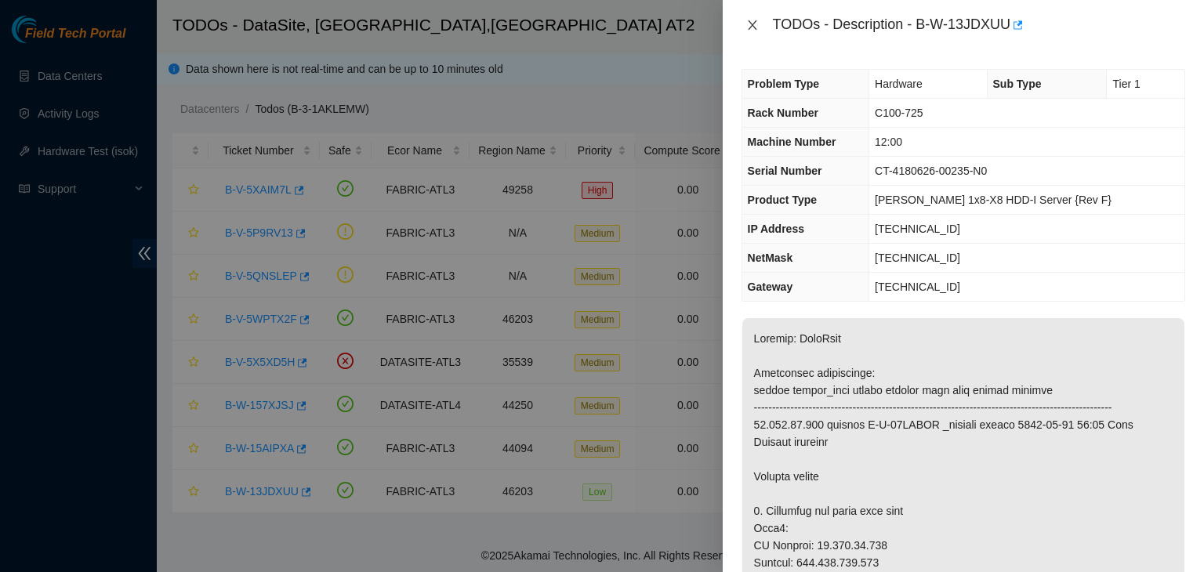
click at [757, 29] on icon "close" at bounding box center [752, 25] width 13 height 13
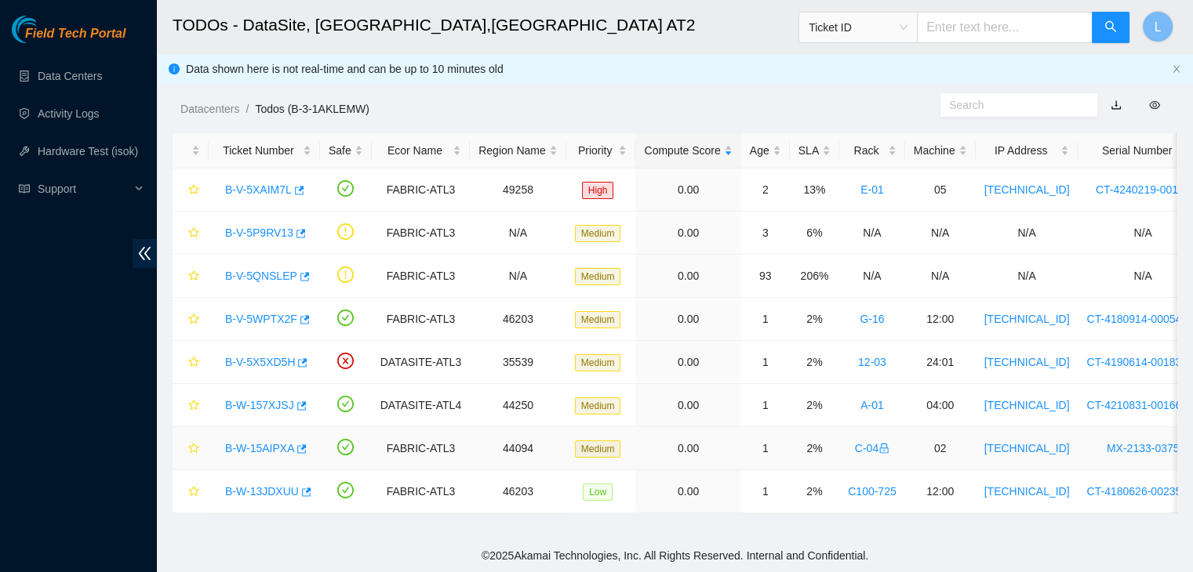
click at [247, 445] on link "B-W-15AIPXA" at bounding box center [259, 448] width 69 height 13
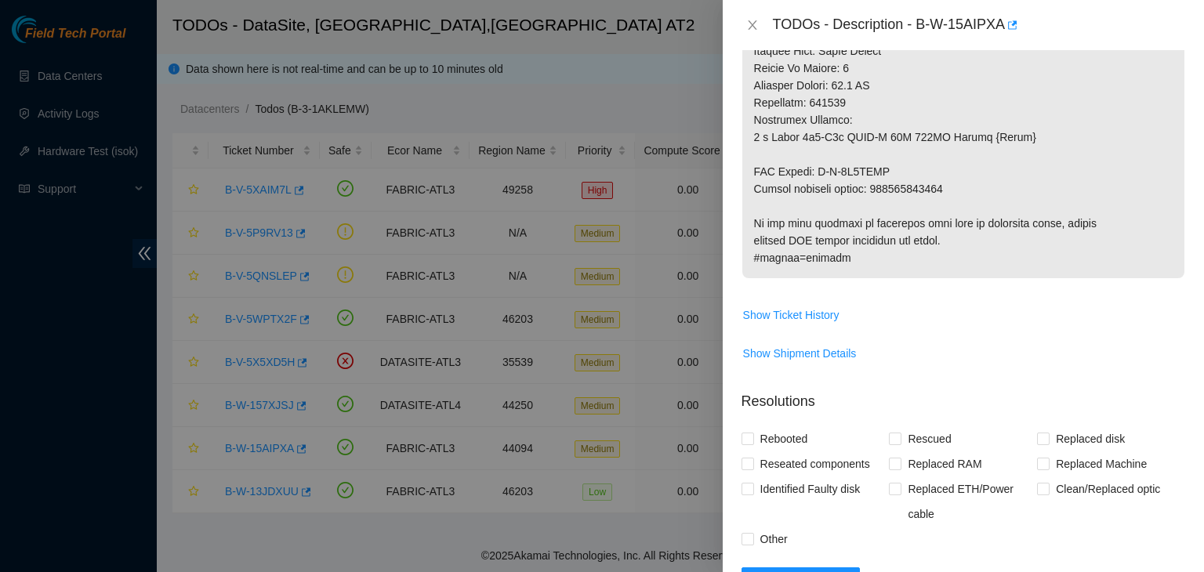
scroll to position [941, 0]
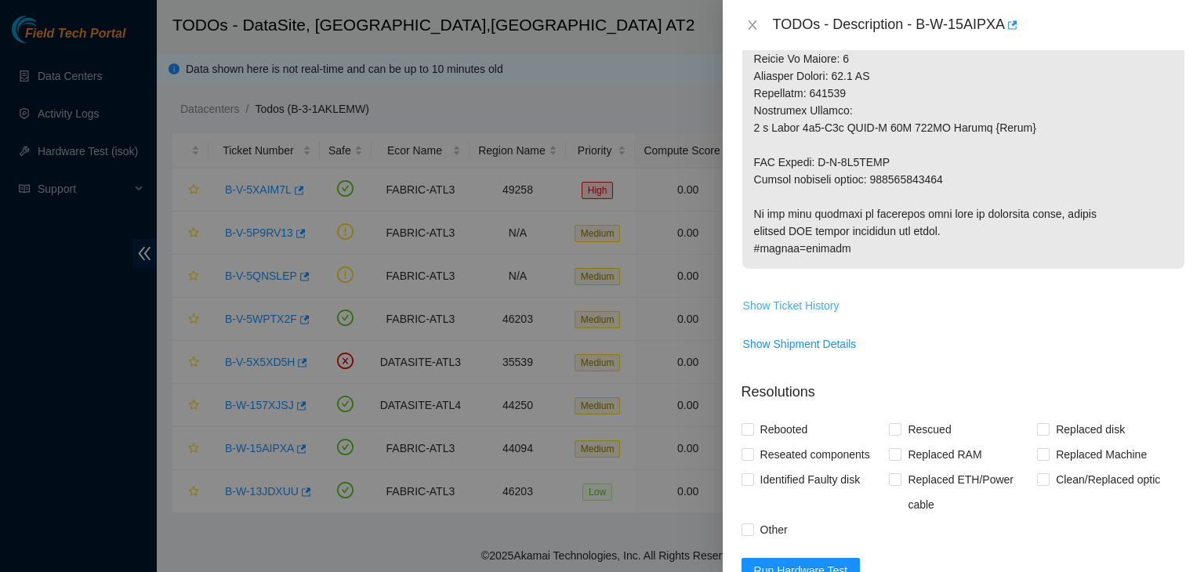
click at [827, 314] on span "Show Ticket History" at bounding box center [791, 305] width 96 height 17
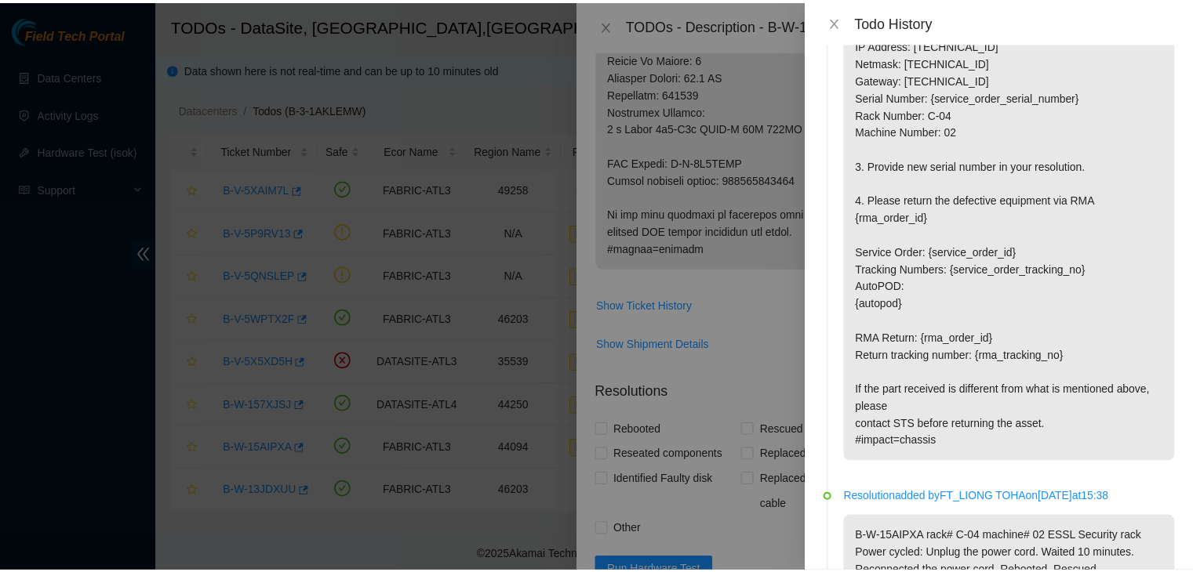
scroll to position [1411, 0]
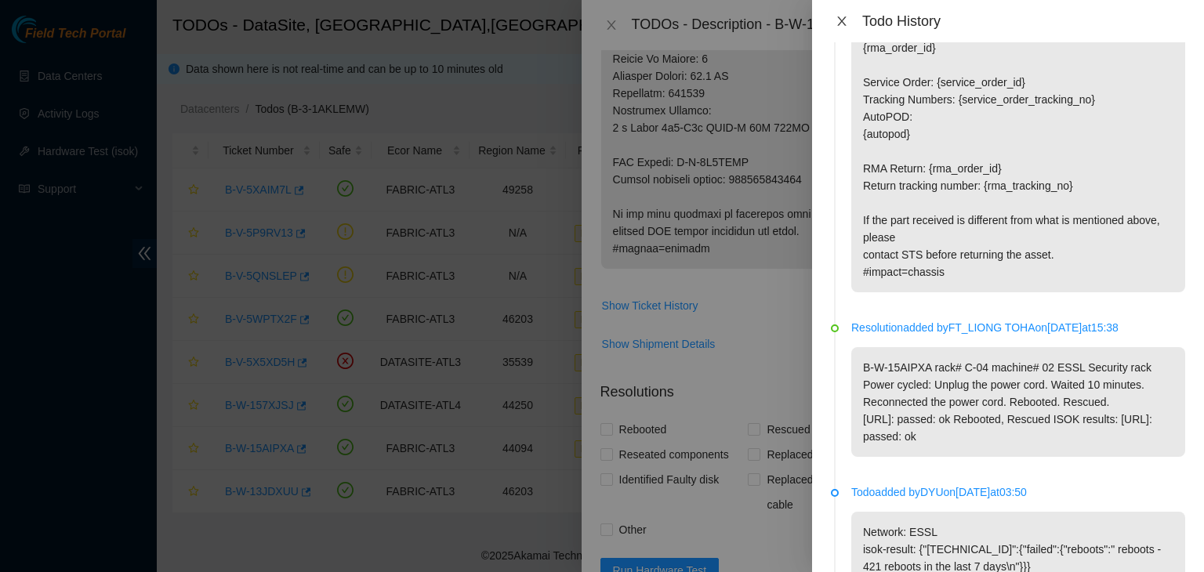
click at [845, 22] on icon "close" at bounding box center [842, 21] width 13 height 13
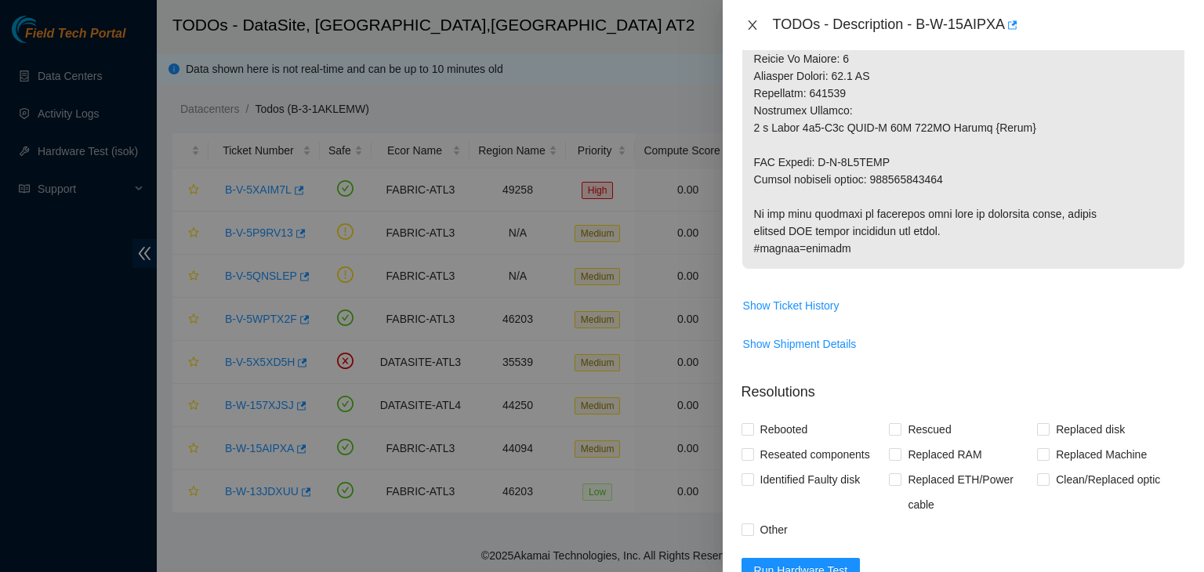
click at [751, 26] on icon "close" at bounding box center [752, 24] width 9 height 9
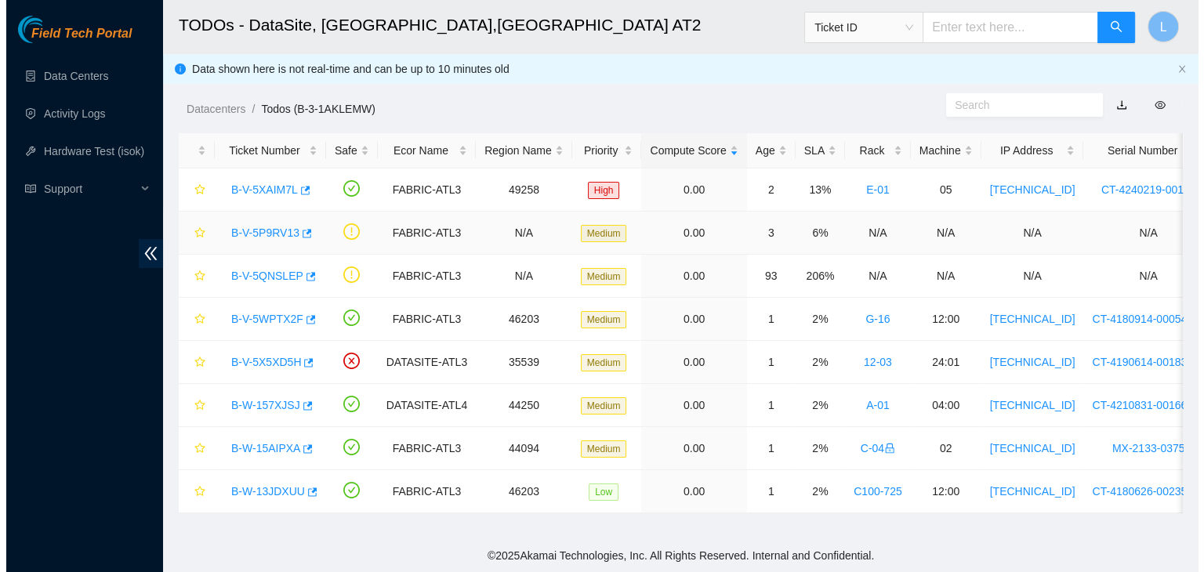
scroll to position [461, 0]
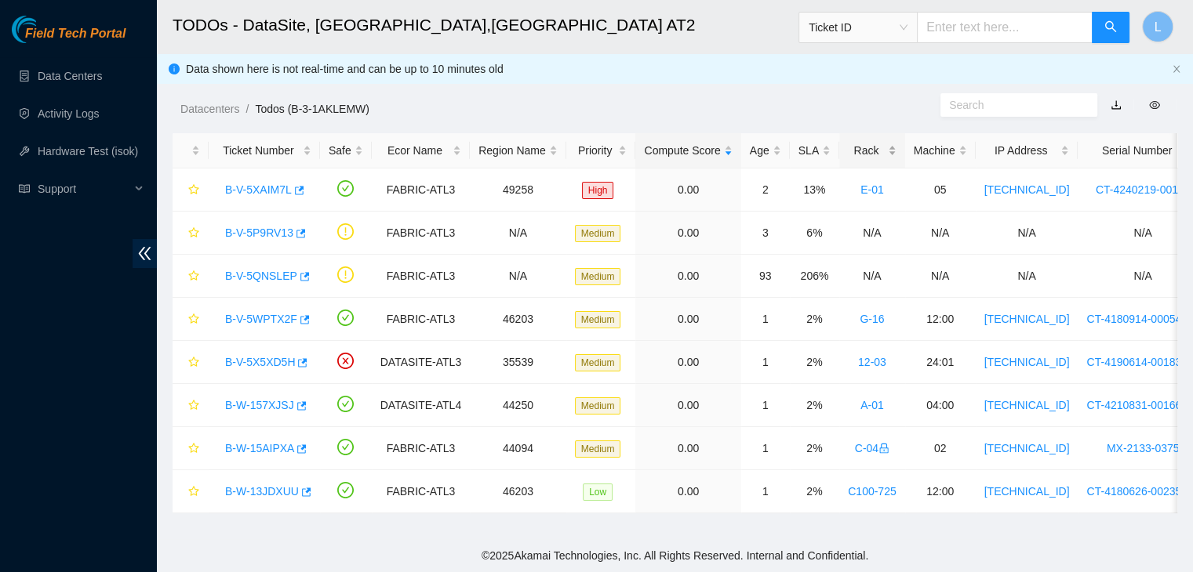
click at [852, 151] on div "Rack" at bounding box center [872, 150] width 49 height 17
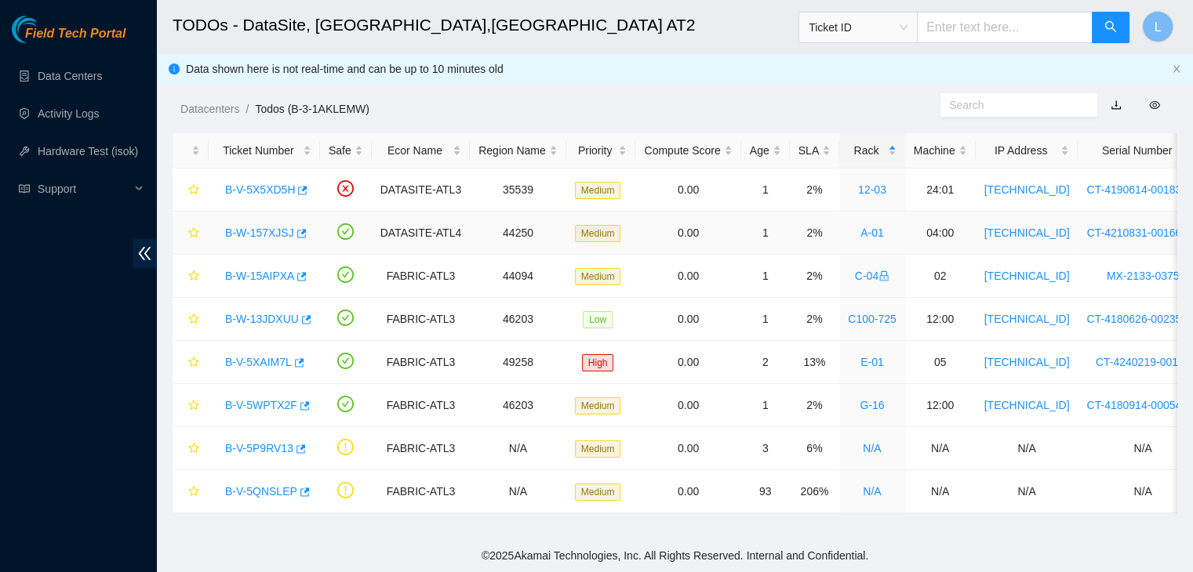
click at [237, 234] on link "B-W-157XJSJ" at bounding box center [259, 233] width 69 height 13
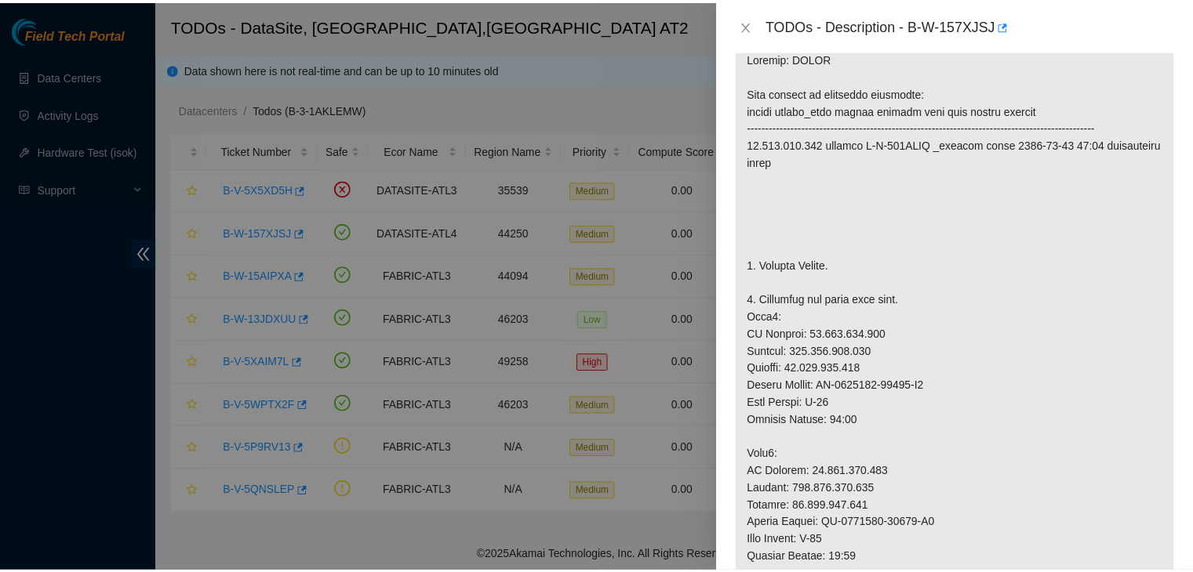
scroll to position [107, 0]
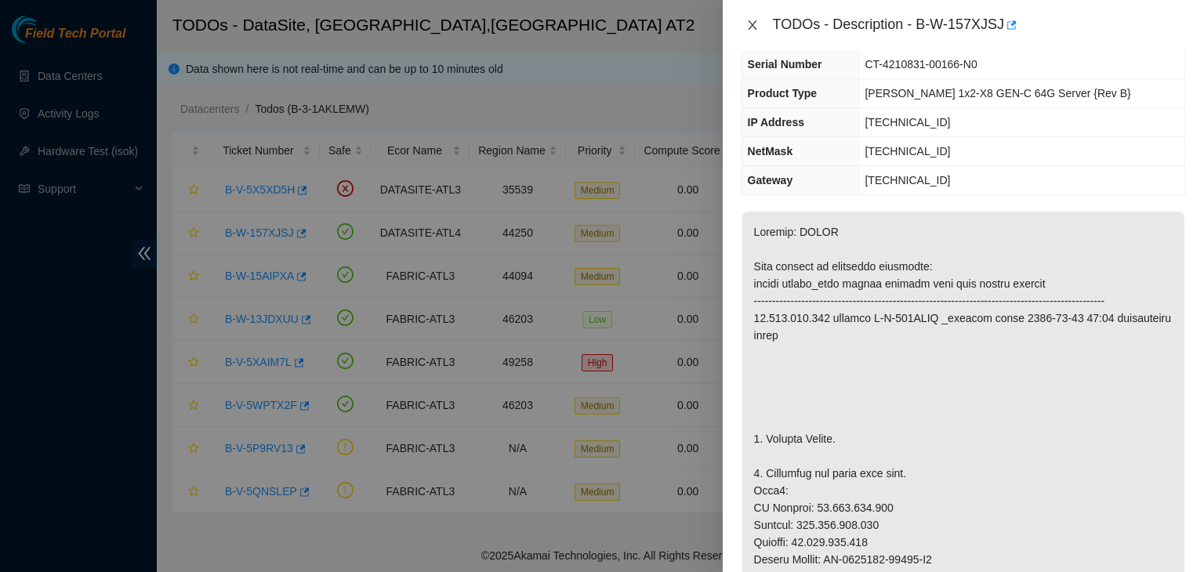
click at [757, 27] on icon "close" at bounding box center [752, 25] width 13 height 13
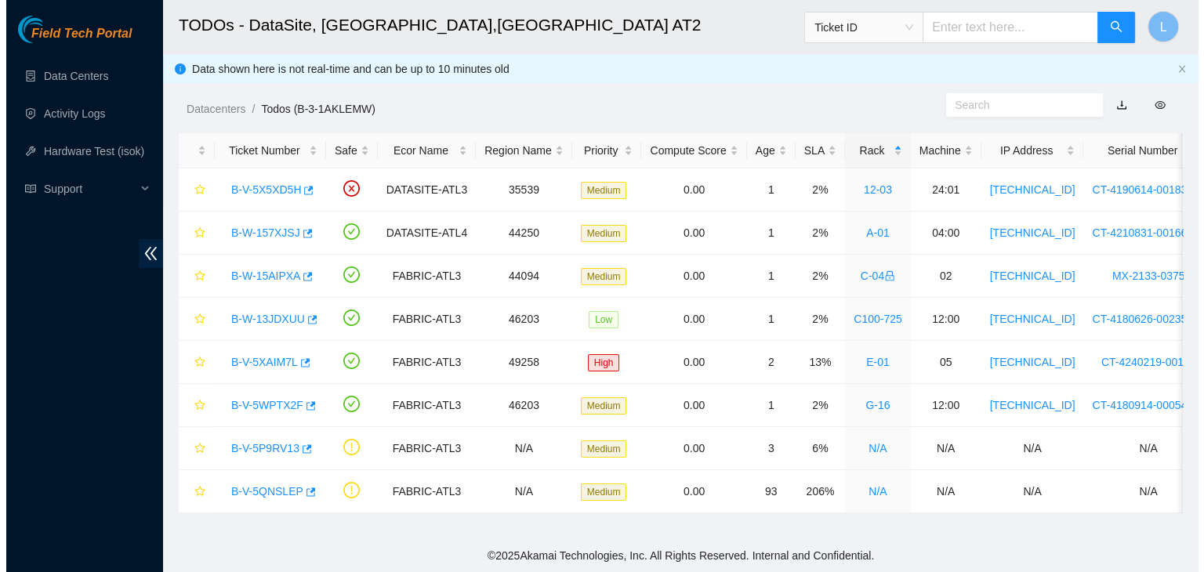
scroll to position [158, 0]
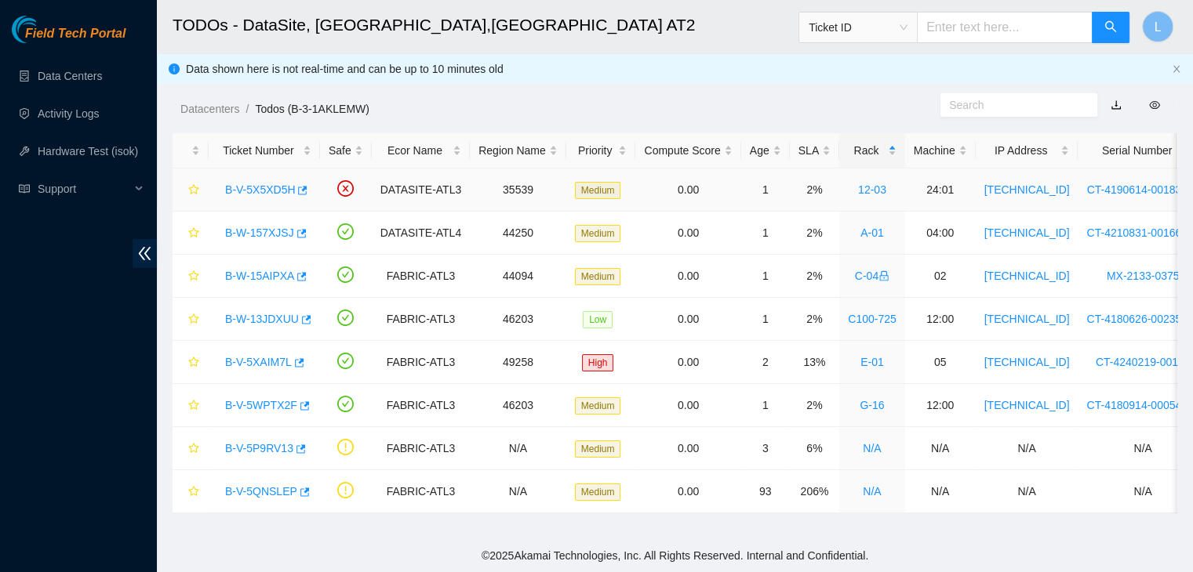
click at [270, 191] on link "B-V-5X5XD5H" at bounding box center [260, 189] width 70 height 13
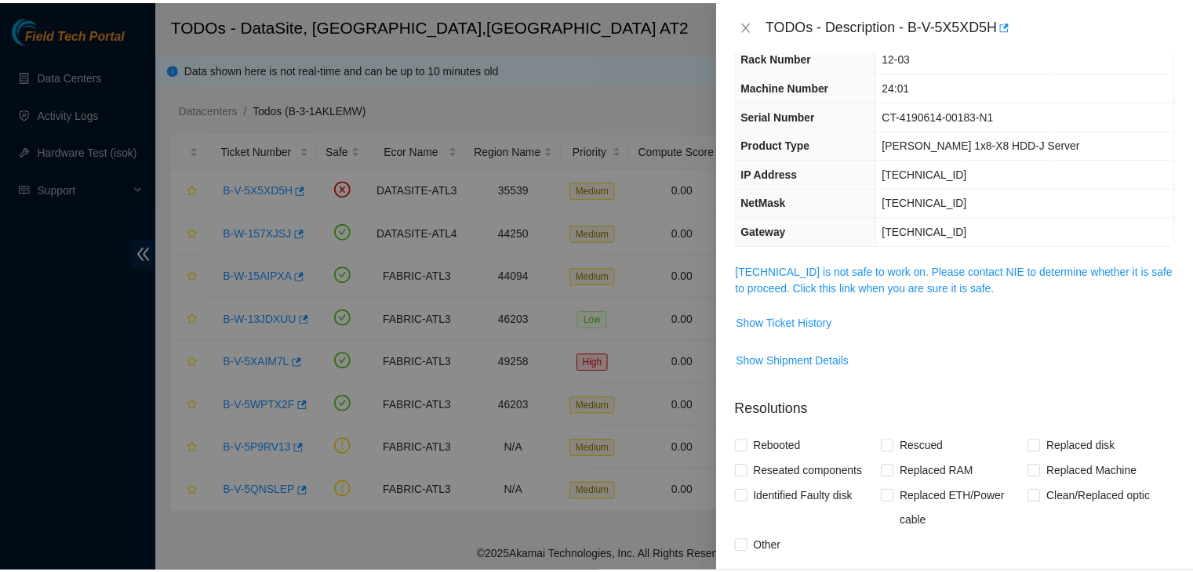
scroll to position [28, 0]
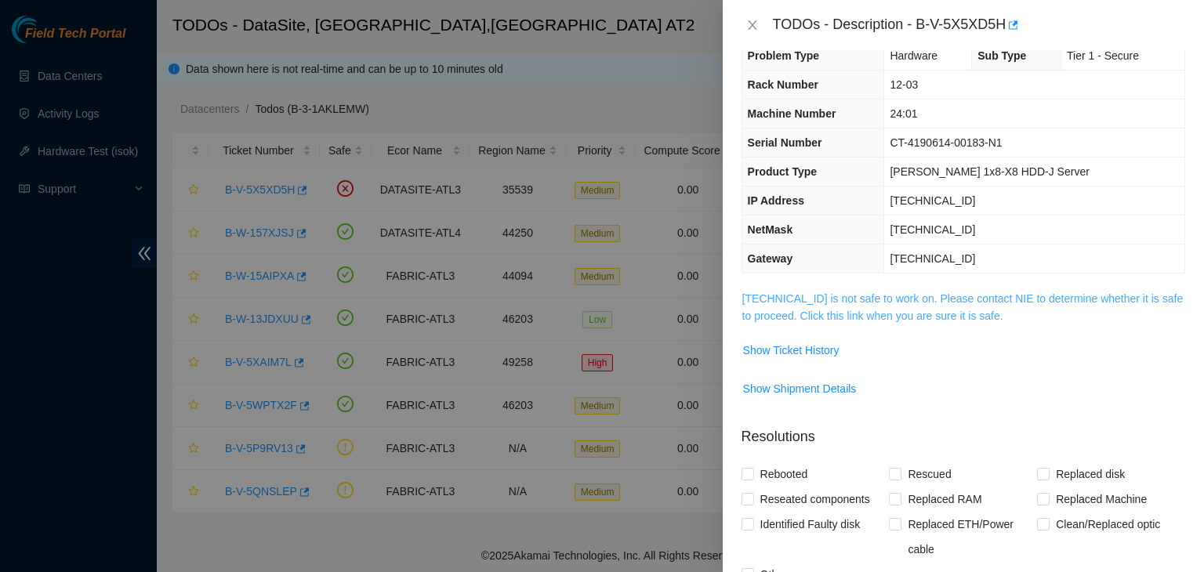
click at [895, 313] on link "[TECHNICAL_ID] is not safe to work on. Please contact NIE to determine whether …" at bounding box center [963, 307] width 441 height 30
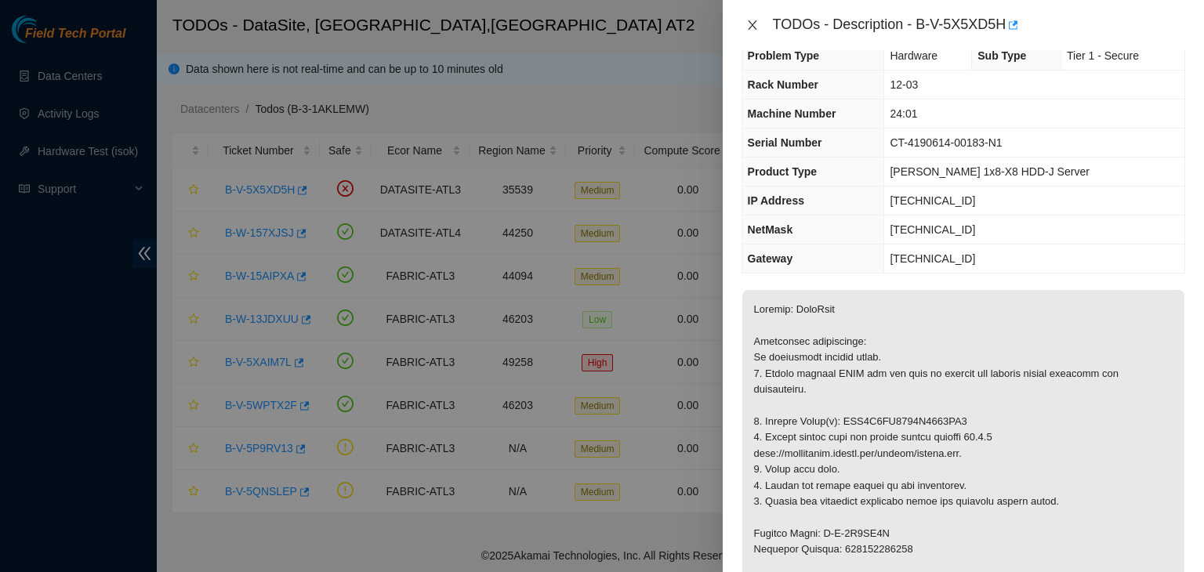
click at [754, 27] on icon "close" at bounding box center [752, 24] width 9 height 9
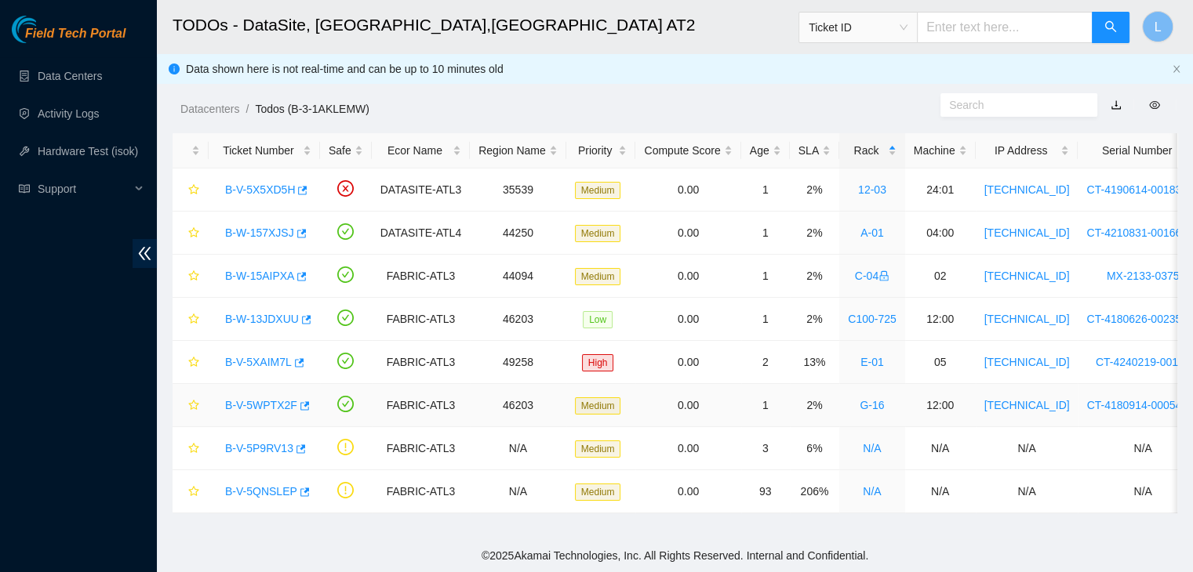
click at [273, 405] on link "B-V-5WPTX2F" at bounding box center [261, 405] width 72 height 13
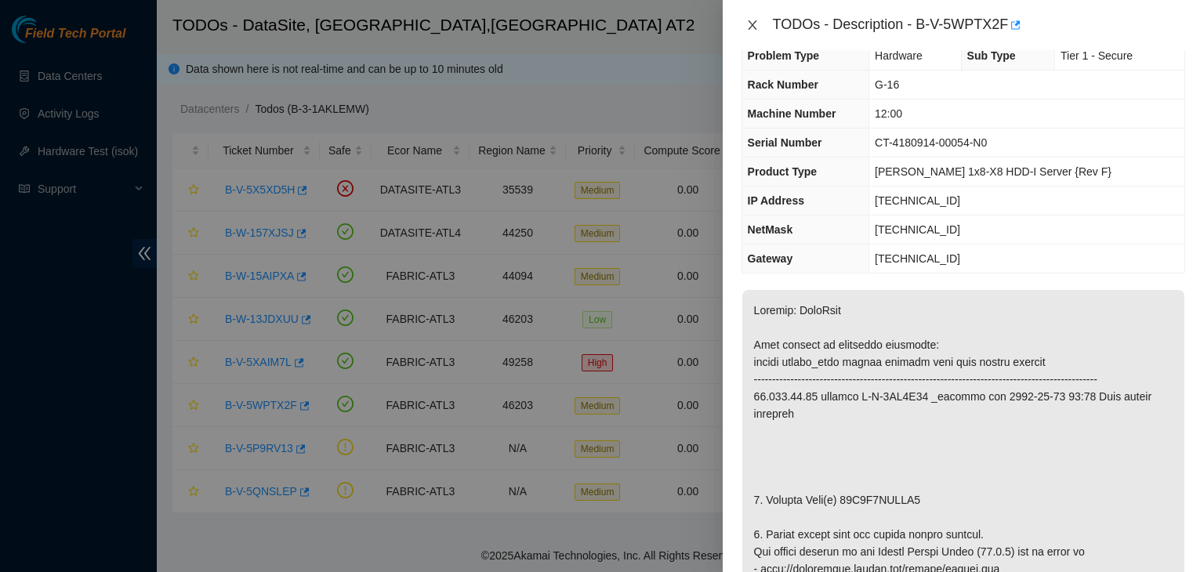
click at [753, 24] on icon "close" at bounding box center [752, 25] width 13 height 13
